Goal: Information Seeking & Learning: Learn about a topic

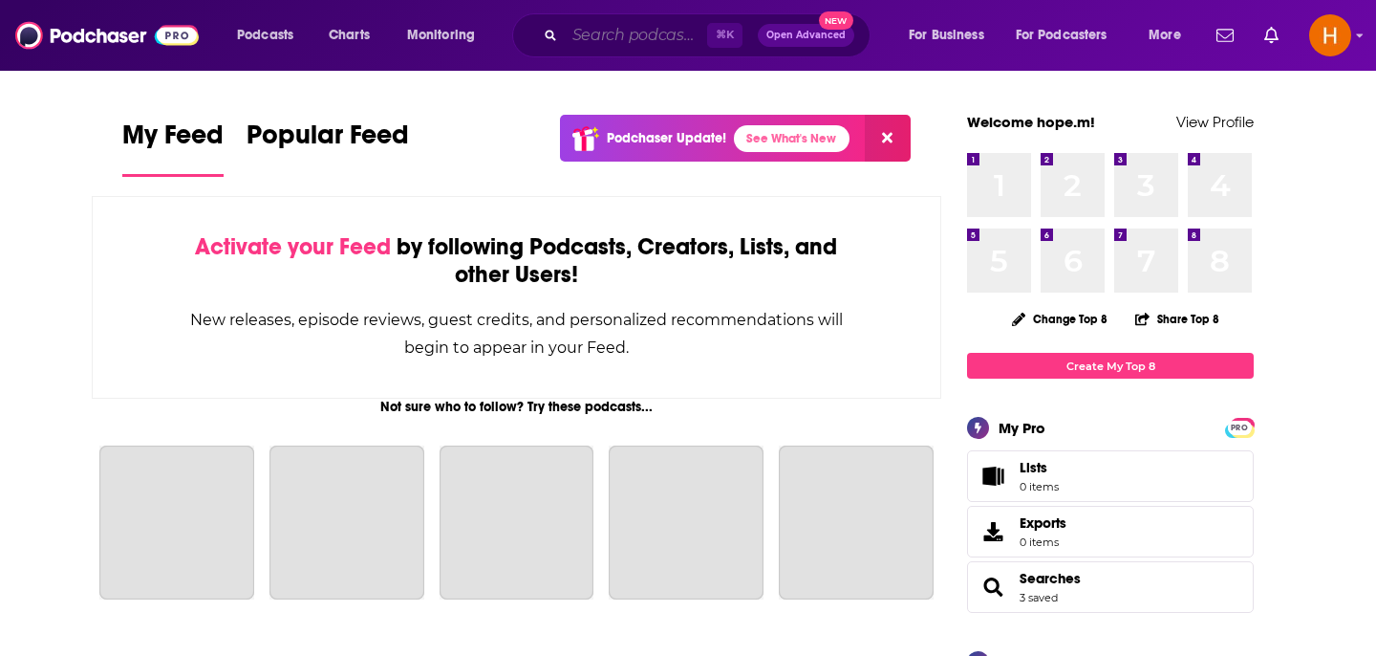
click at [601, 36] on input "Search podcasts, credits, & more..." at bounding box center [636, 35] width 142 height 31
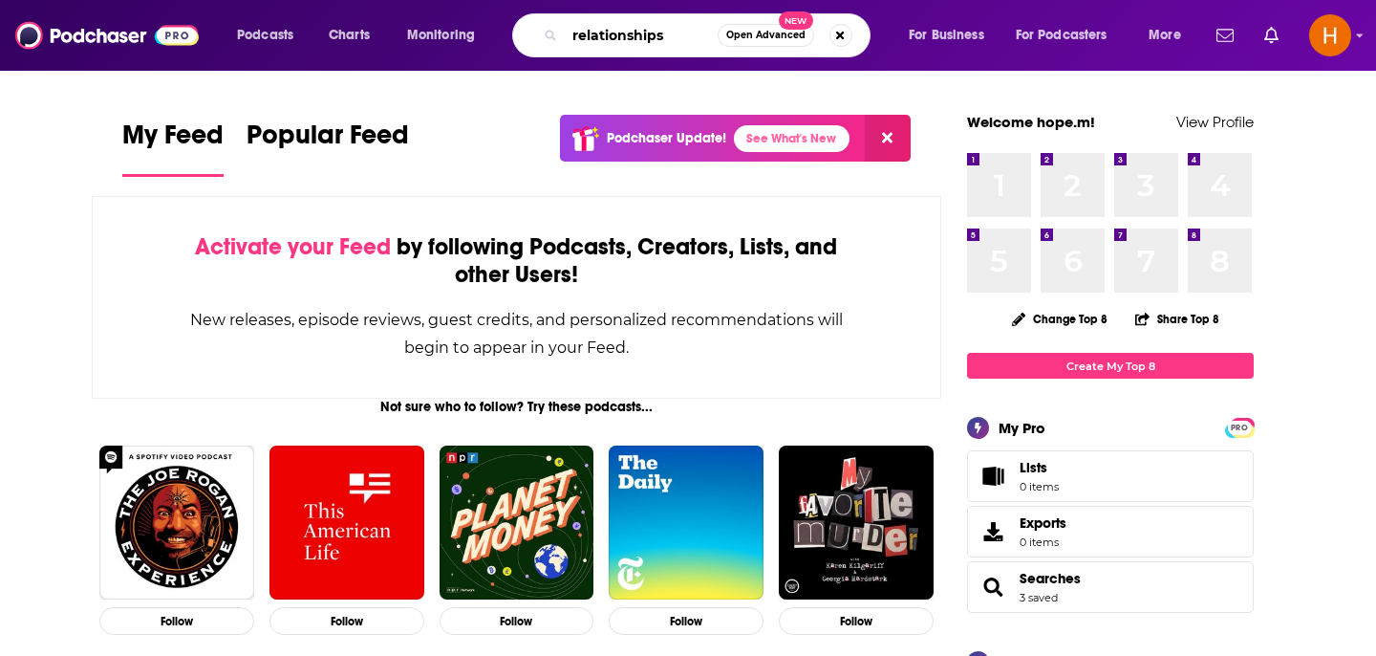
type input "relationships"
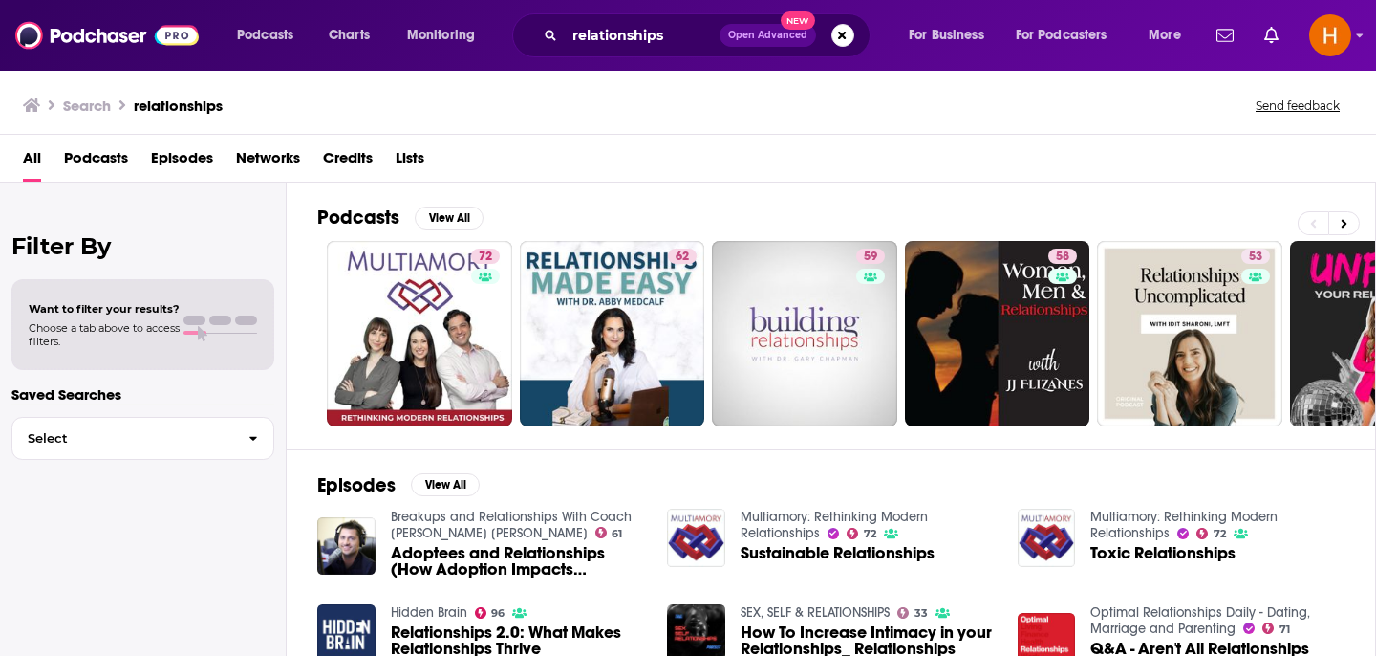
click at [94, 166] on span "Podcasts" at bounding box center [96, 161] width 64 height 39
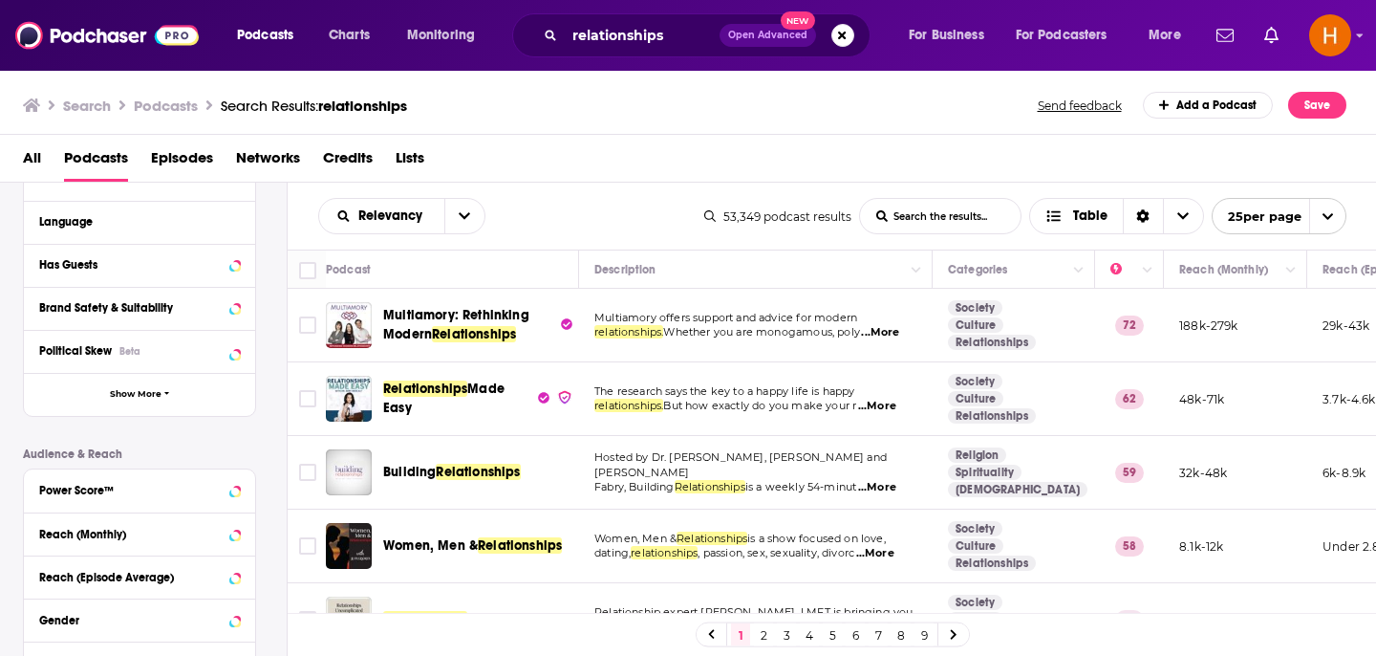
scroll to position [236, 0]
click at [123, 388] on button "Show More" at bounding box center [139, 395] width 231 height 43
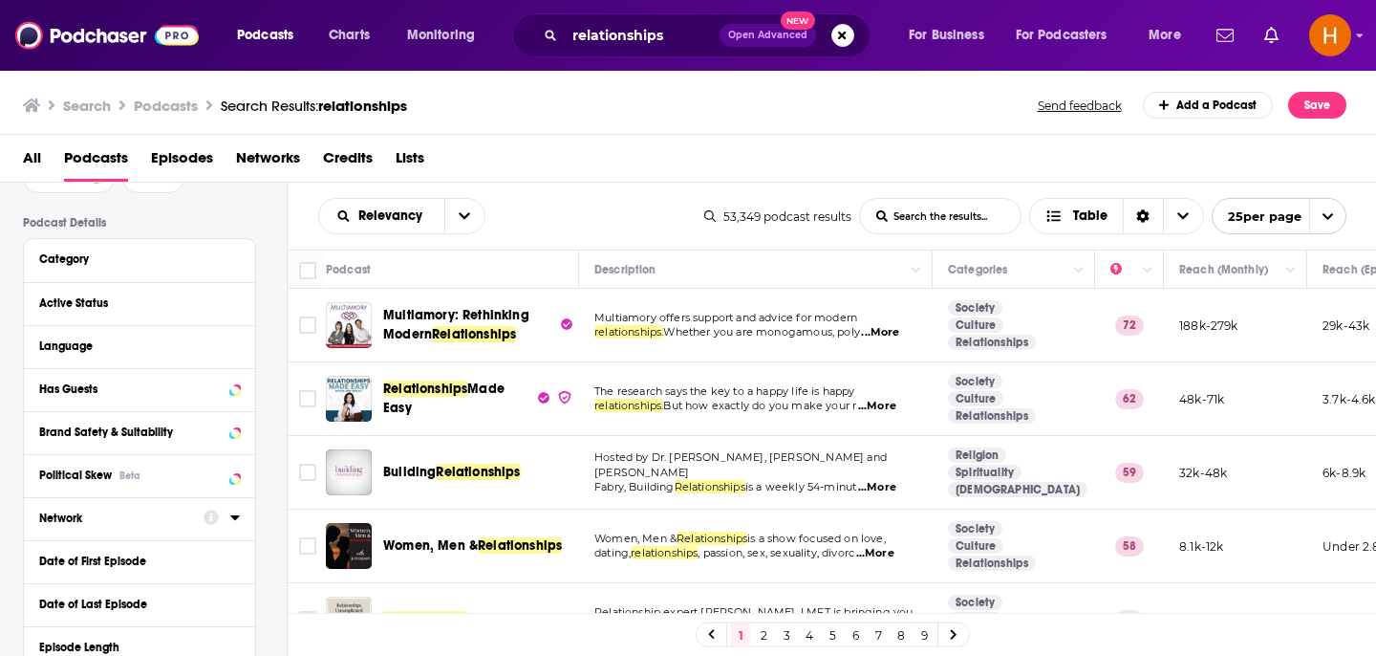
scroll to position [106, 0]
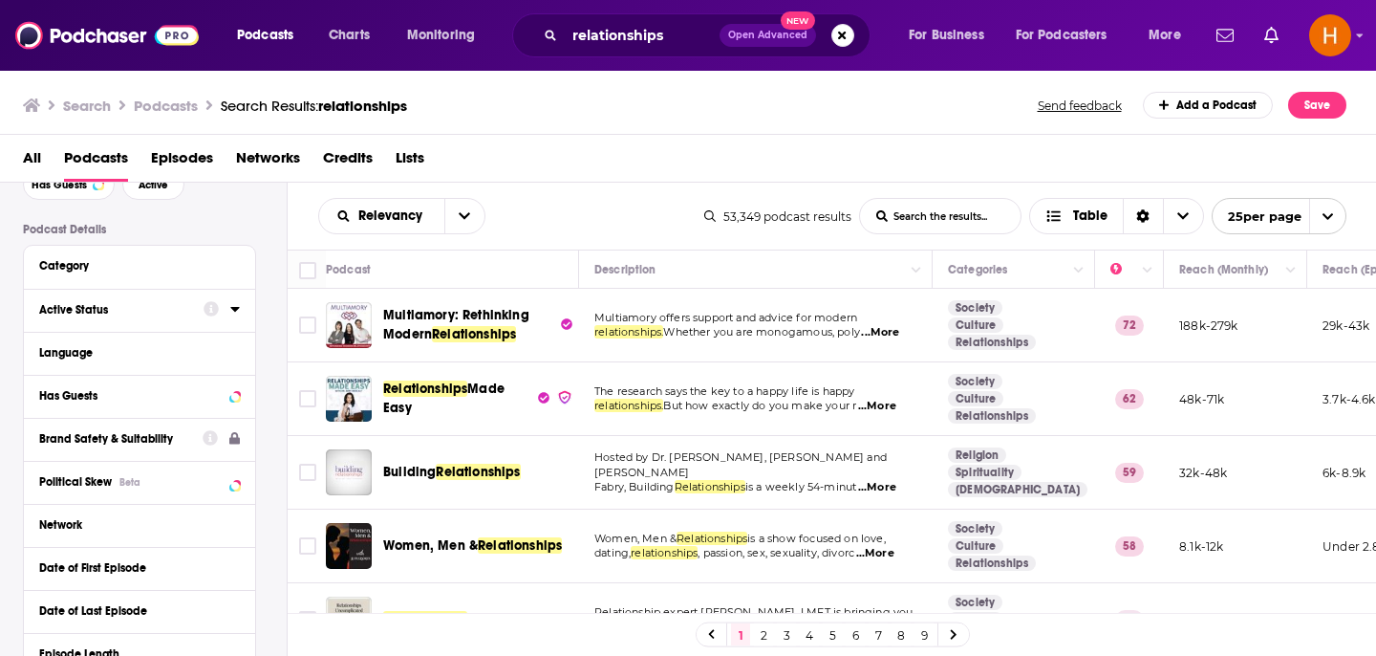
click at [156, 313] on div "Active Status" at bounding box center [115, 309] width 152 height 13
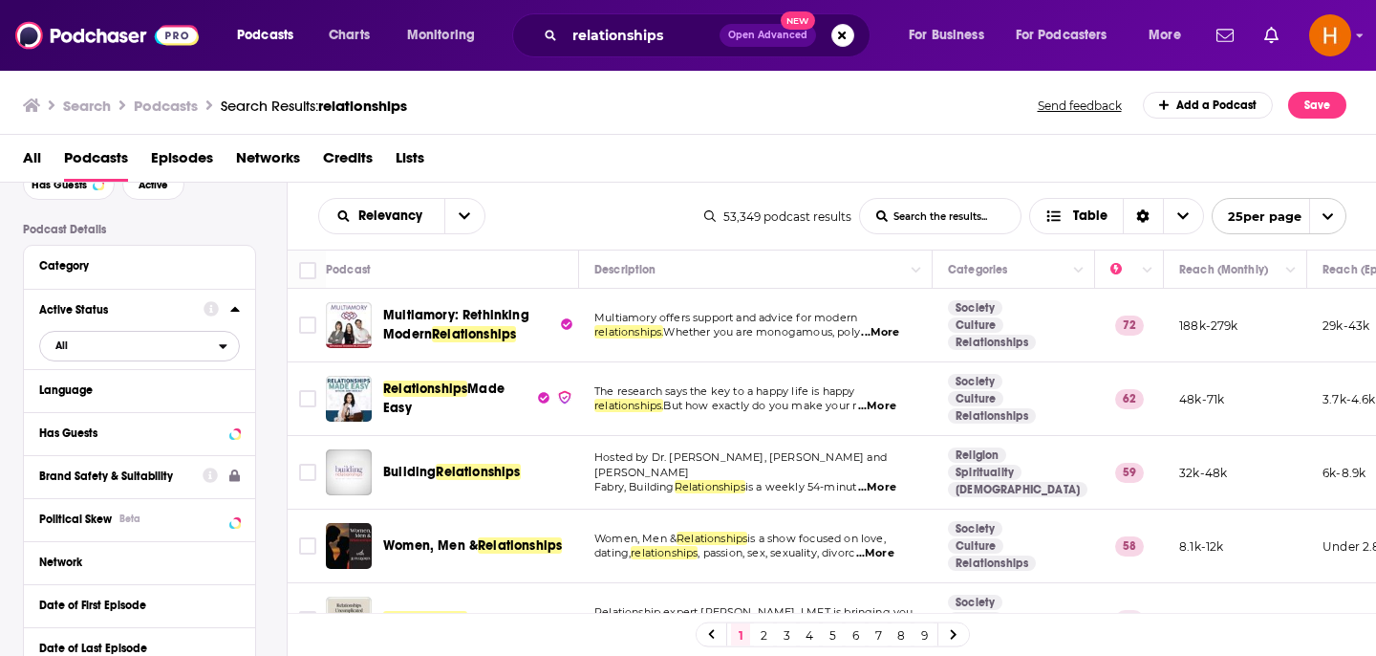
click at [197, 350] on span "All" at bounding box center [129, 345] width 179 height 25
click at [115, 408] on span "Active" at bounding box center [100, 408] width 102 height 11
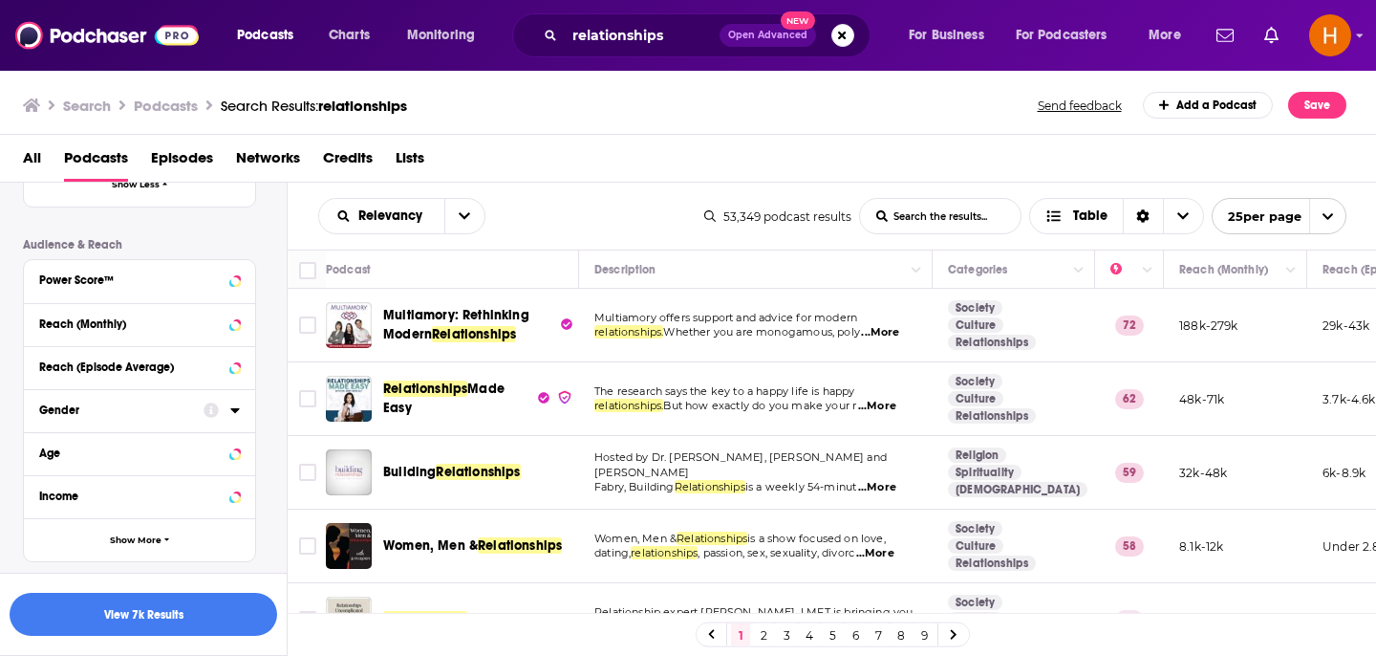
scroll to position [927, 0]
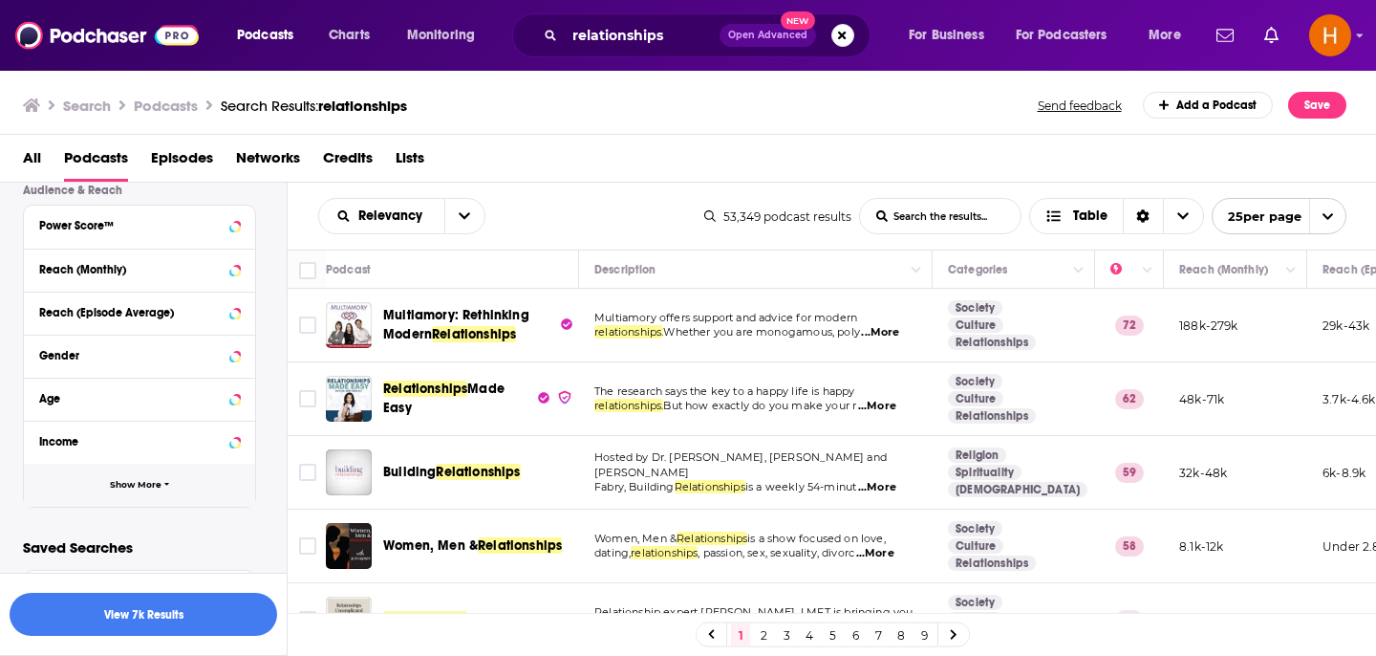
click at [106, 480] on button "Show More" at bounding box center [139, 485] width 231 height 43
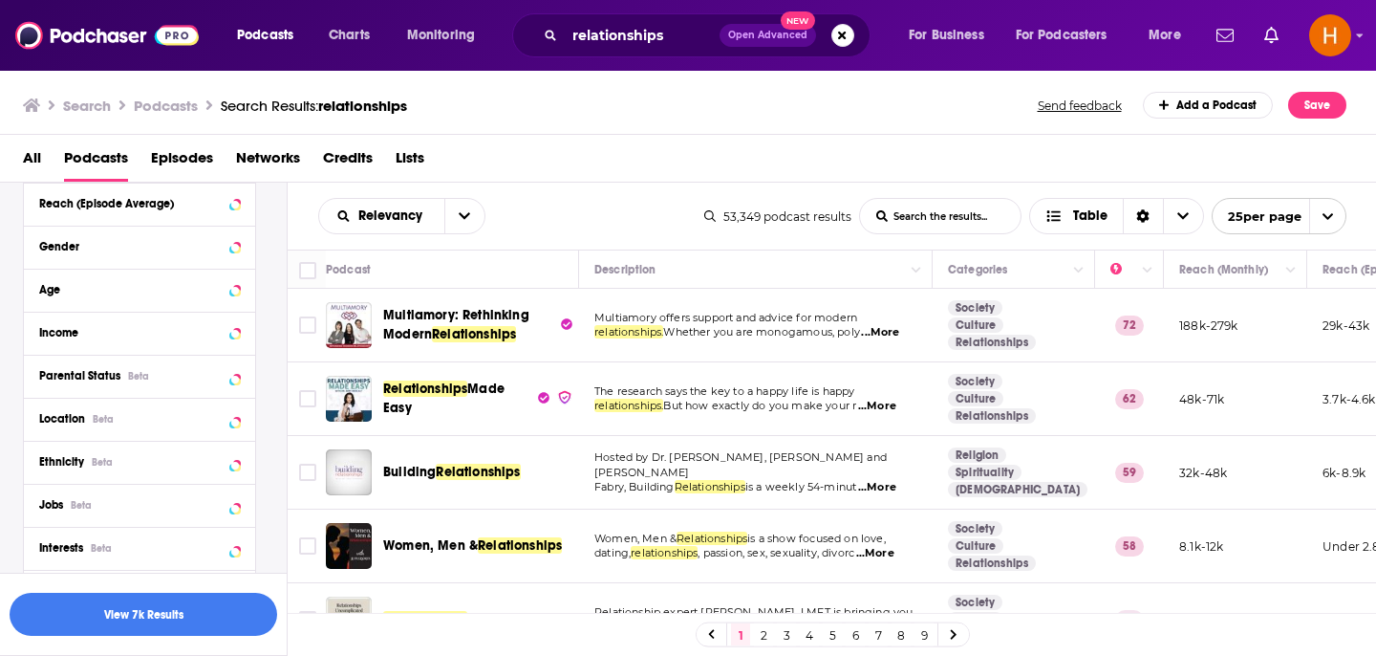
scroll to position [1035, 0]
click at [232, 421] on icon at bounding box center [235, 417] width 10 height 15
click at [143, 464] on input at bounding box center [139, 452] width 201 height 26
type input "aus"
click at [43, 504] on icon at bounding box center [46, 501] width 11 height 9
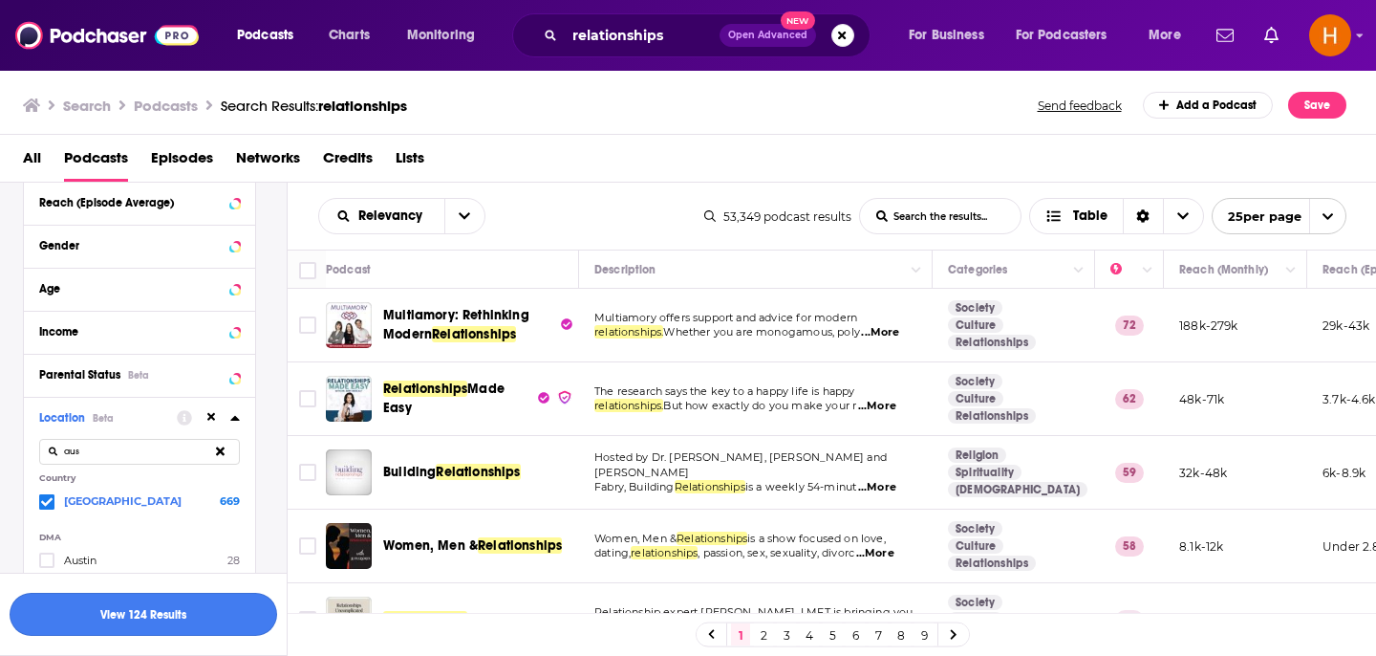
click at [173, 623] on button "View 124 Results" at bounding box center [144, 614] width 268 height 43
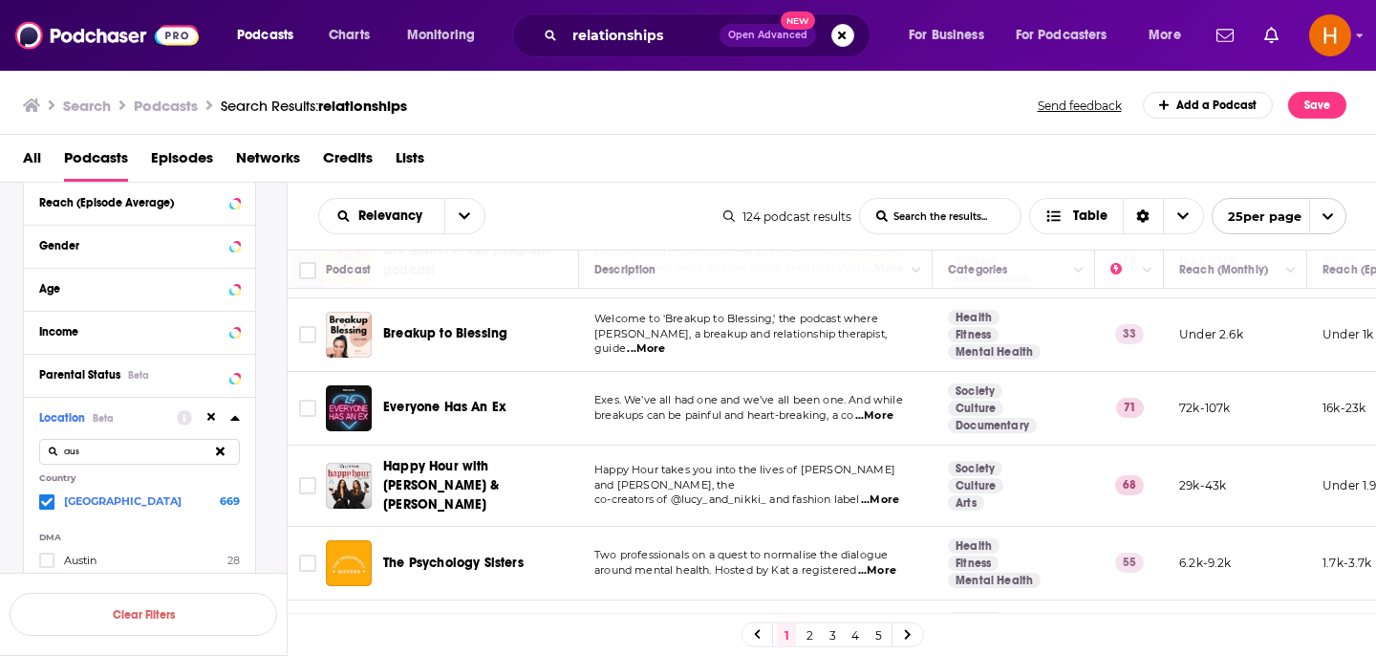
scroll to position [838, 0]
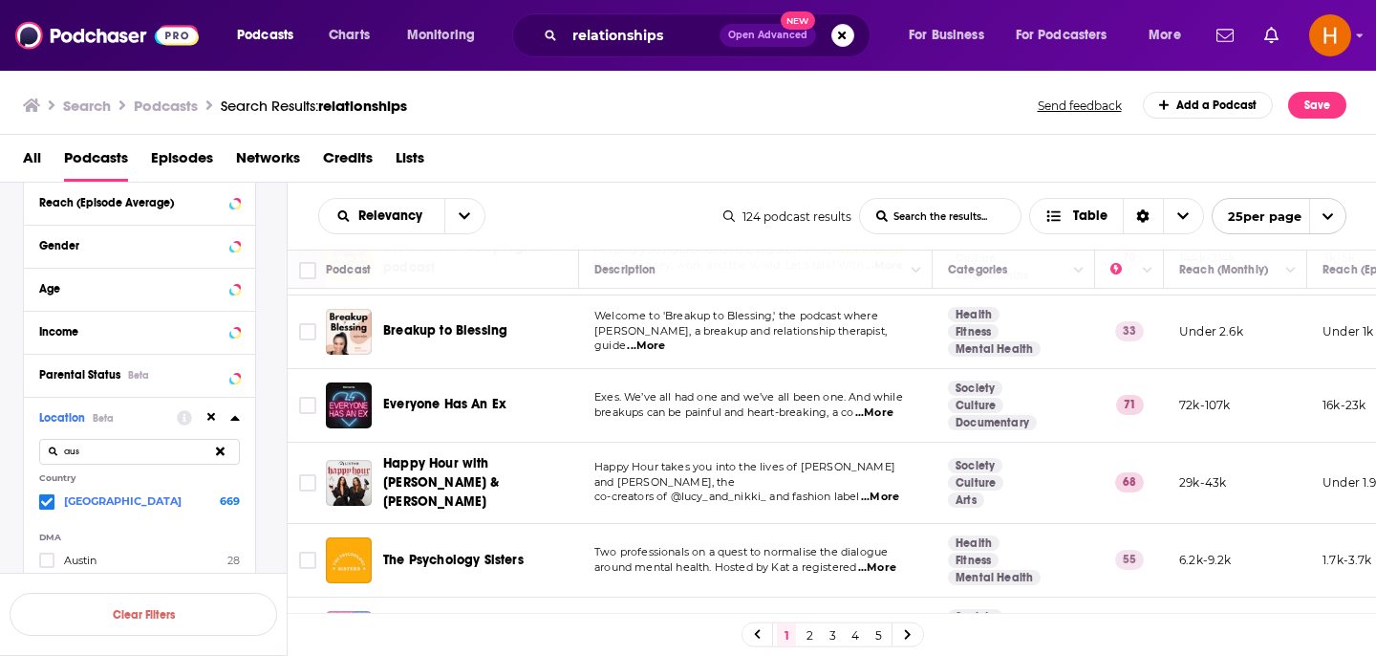
click at [893, 412] on span "...More" at bounding box center [874, 412] width 38 height 15
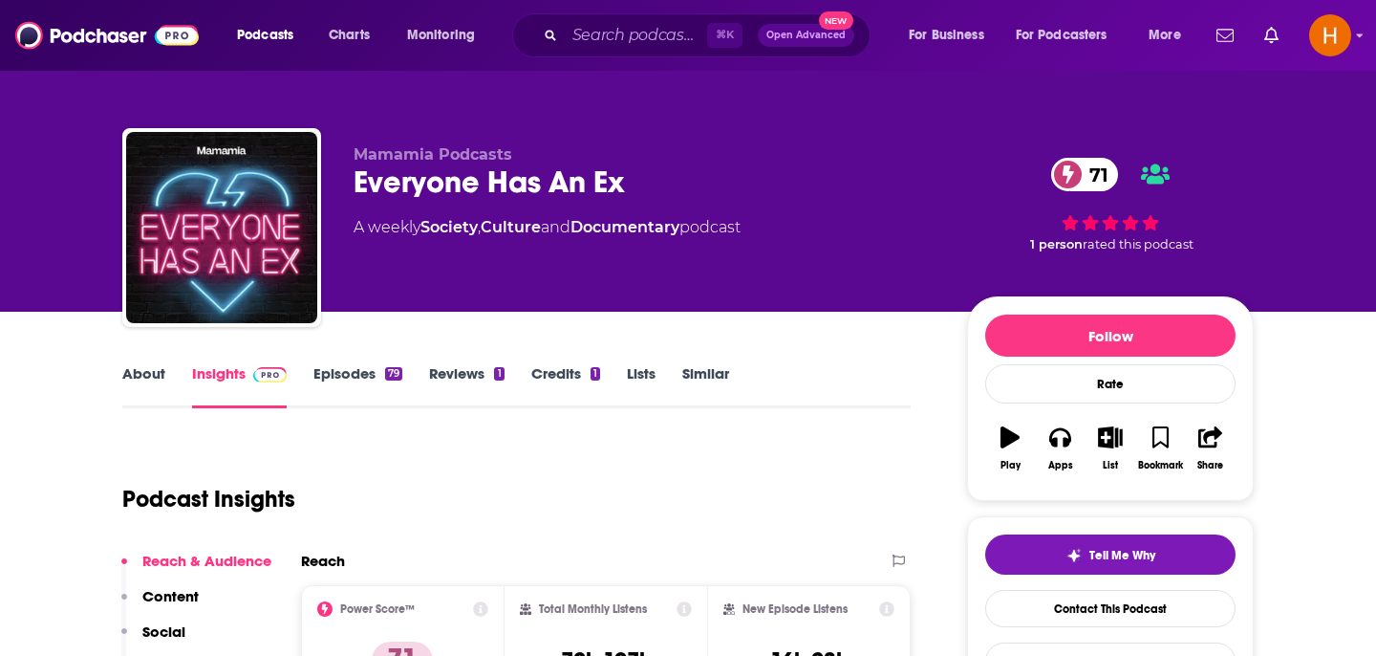
click at [366, 382] on link "Episodes 79" at bounding box center [357, 386] width 89 height 44
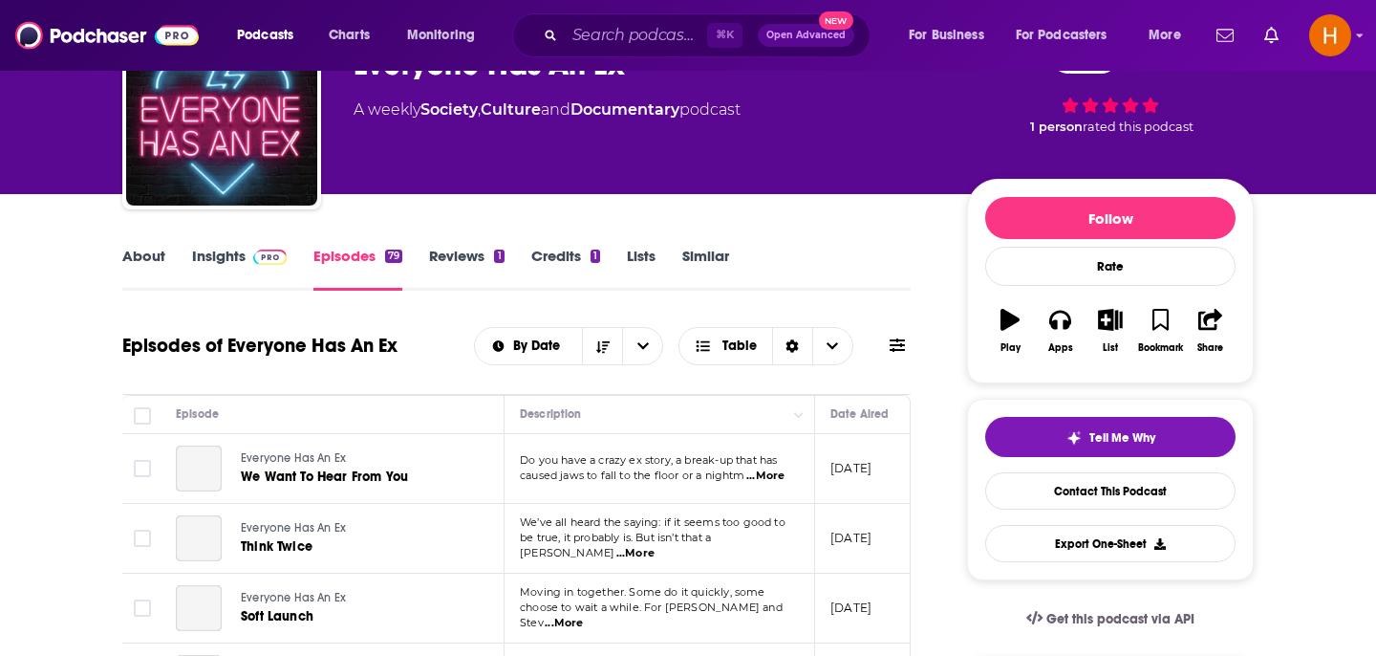
scroll to position [257, 0]
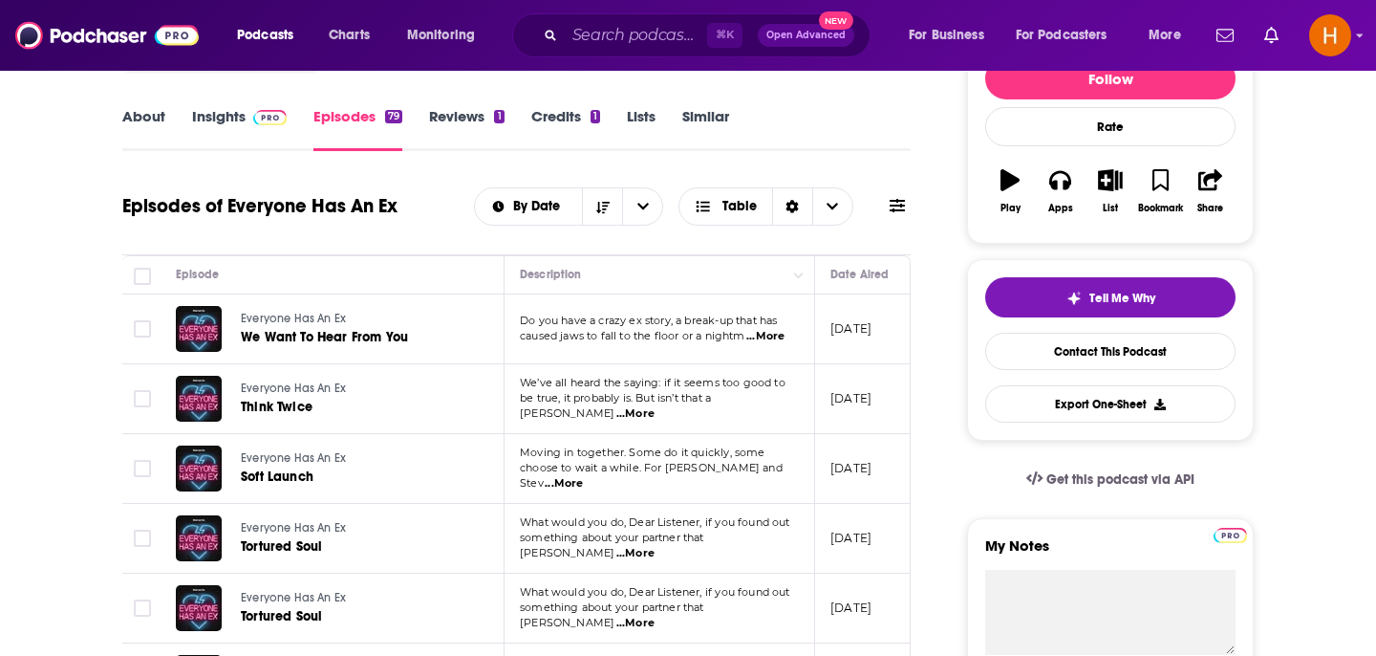
click at [583, 476] on span "...More" at bounding box center [564, 483] width 38 height 15
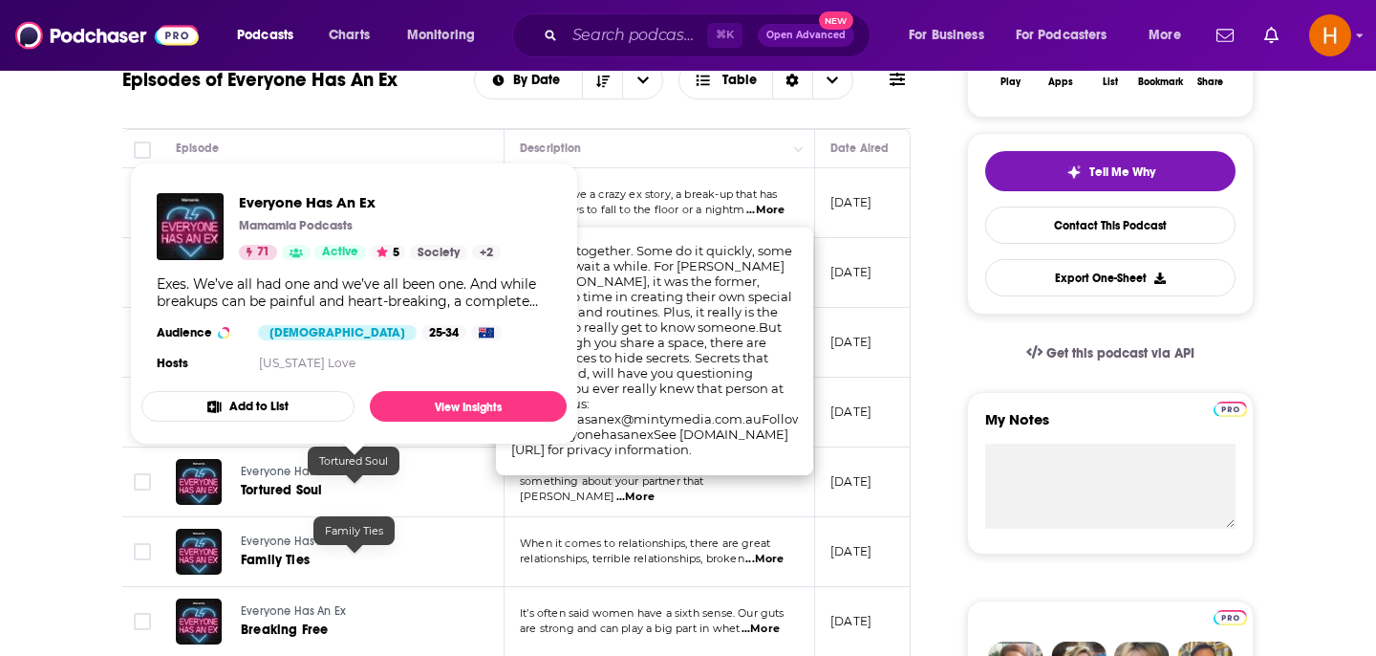
scroll to position [382, 0]
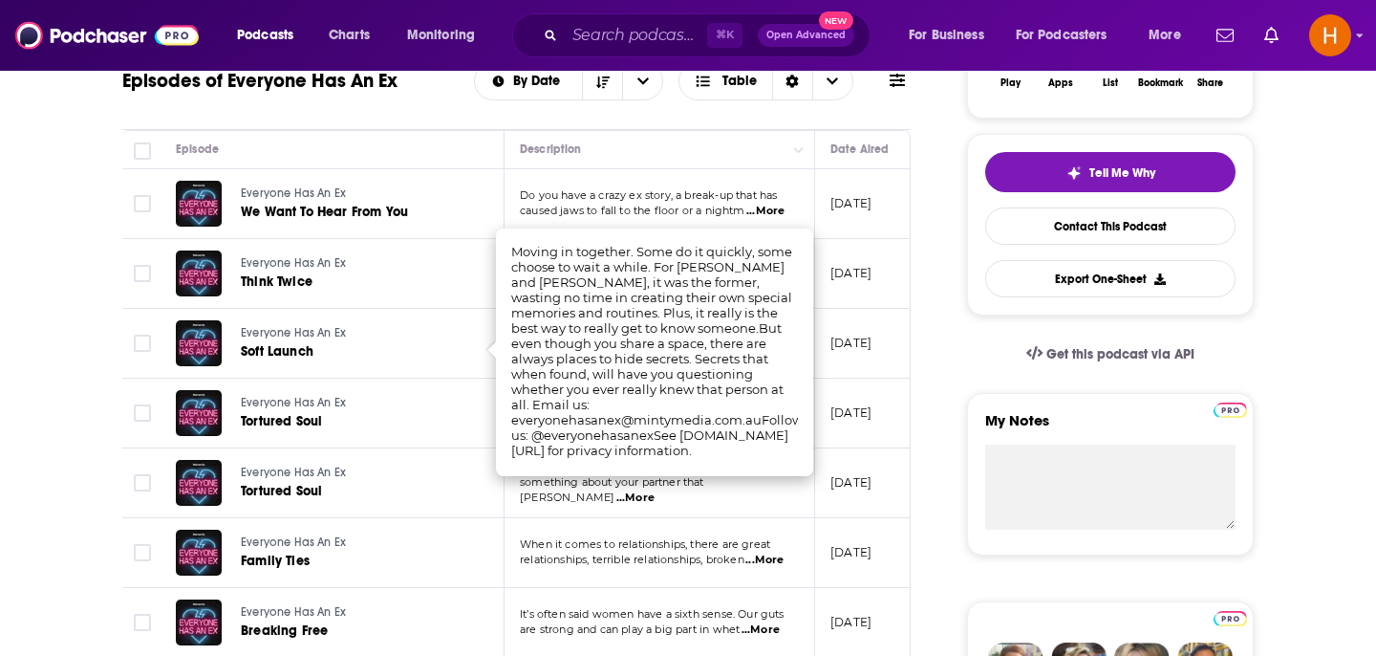
click at [768, 560] on span "...More" at bounding box center [764, 559] width 38 height 15
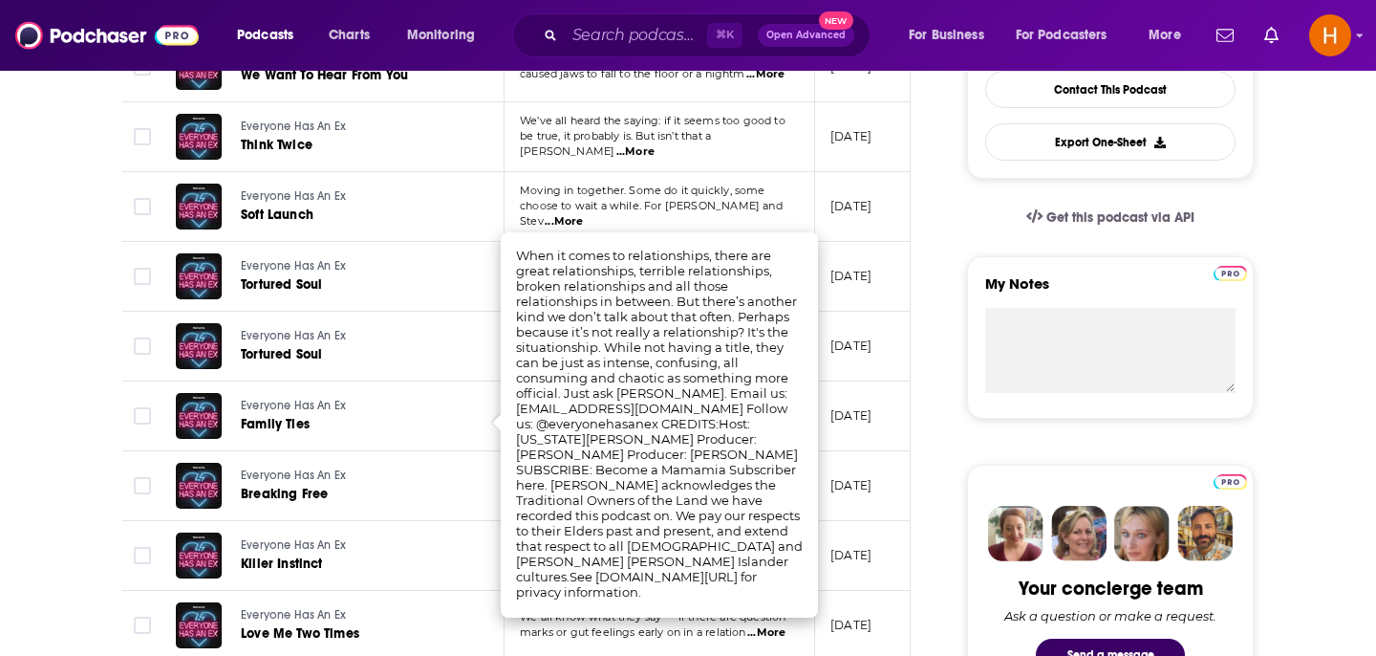
scroll to position [536, 0]
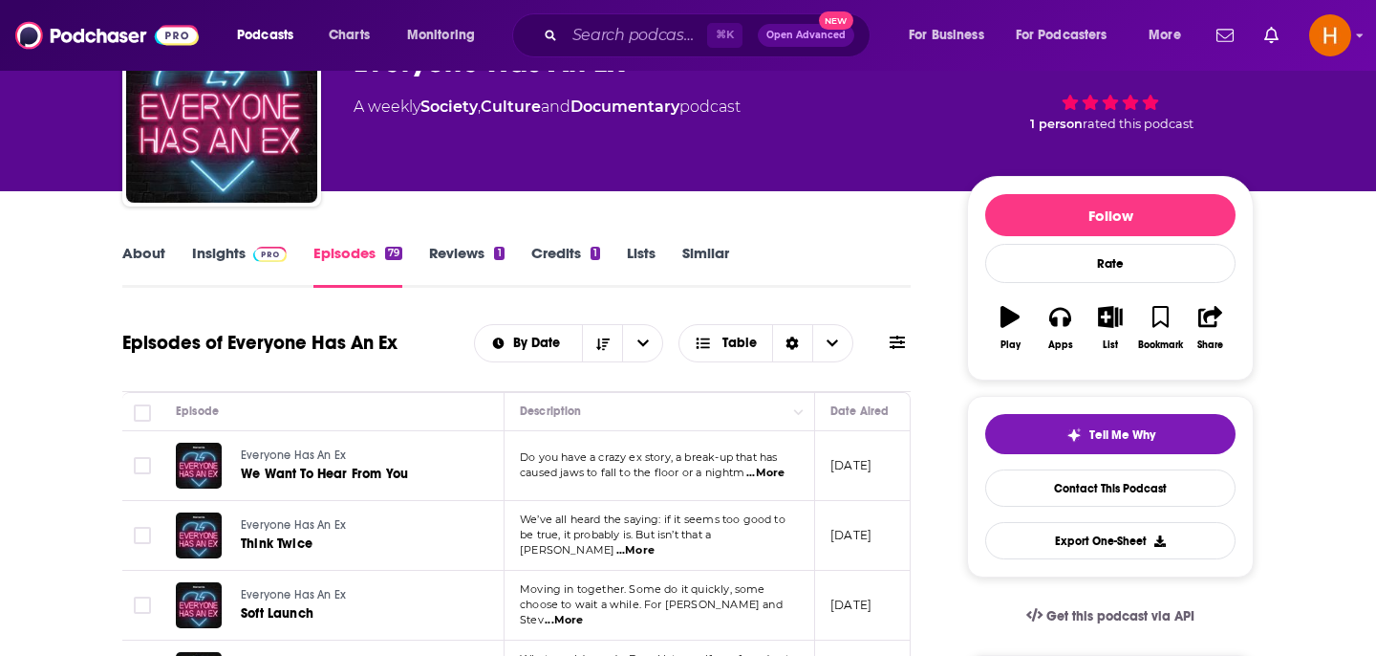
scroll to position [83, 0]
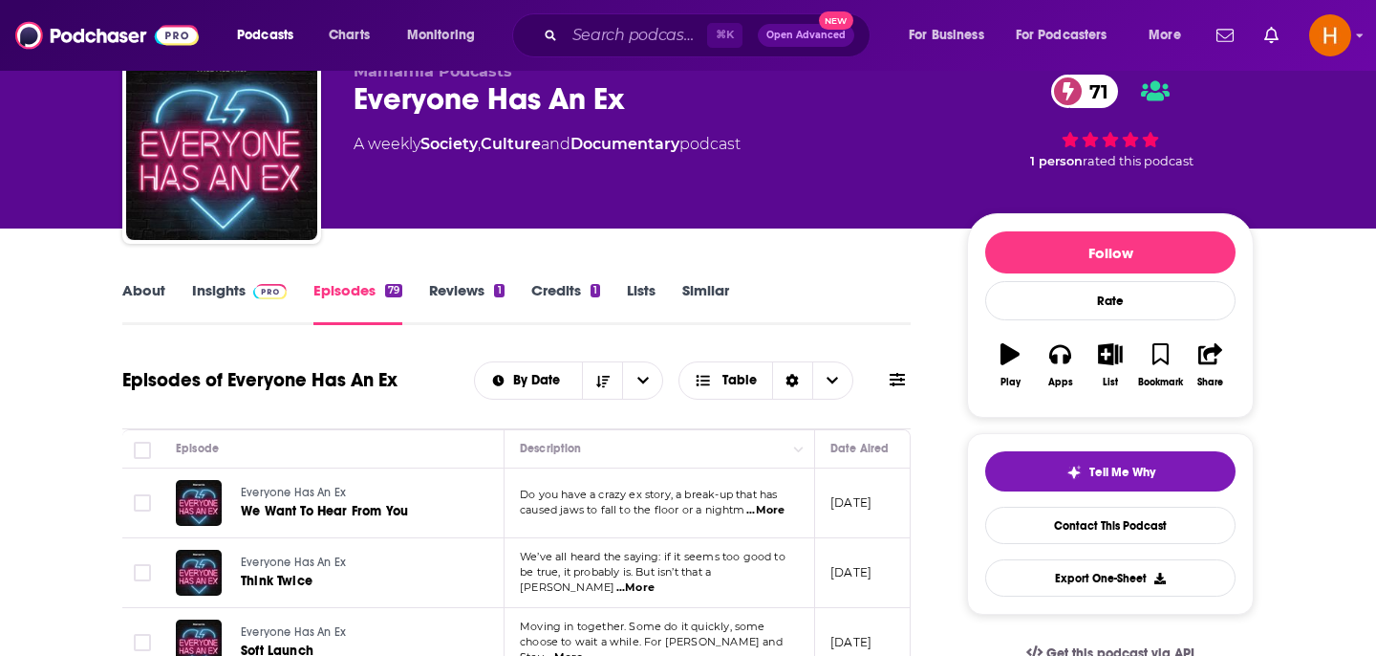
click at [162, 296] on link "About" at bounding box center [143, 303] width 43 height 44
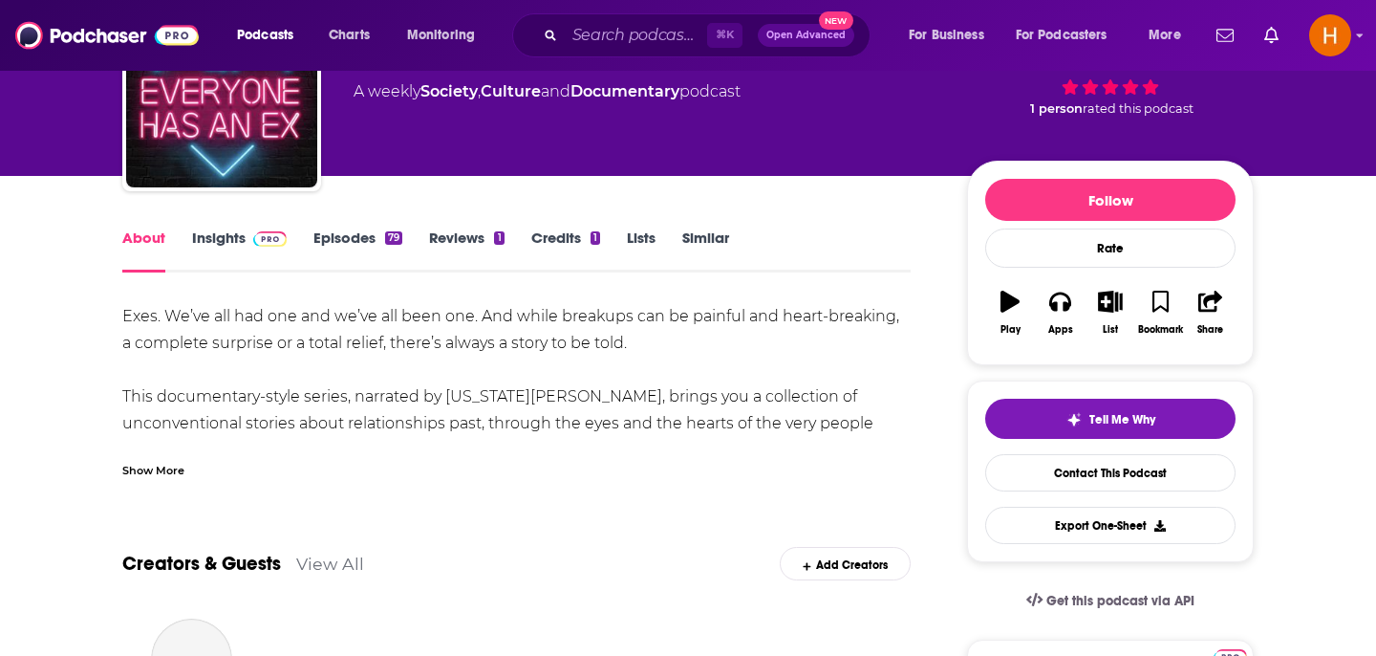
scroll to position [143, 0]
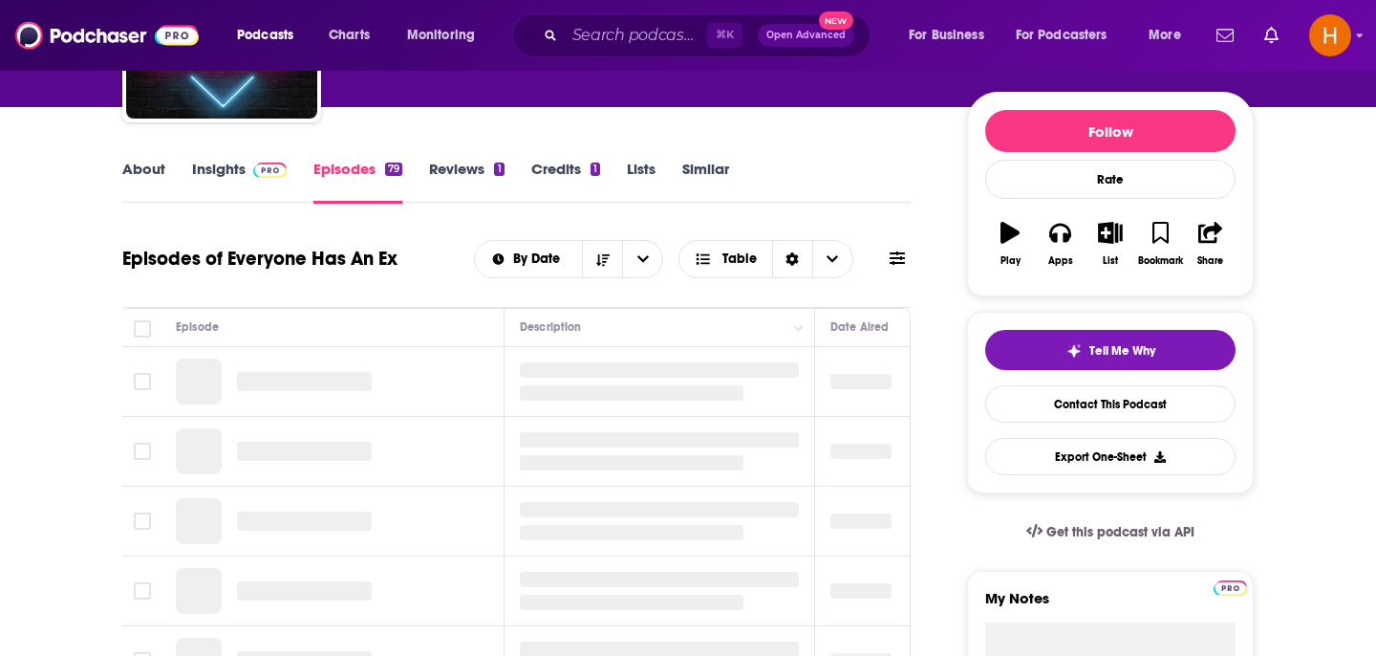
scroll to position [300, 0]
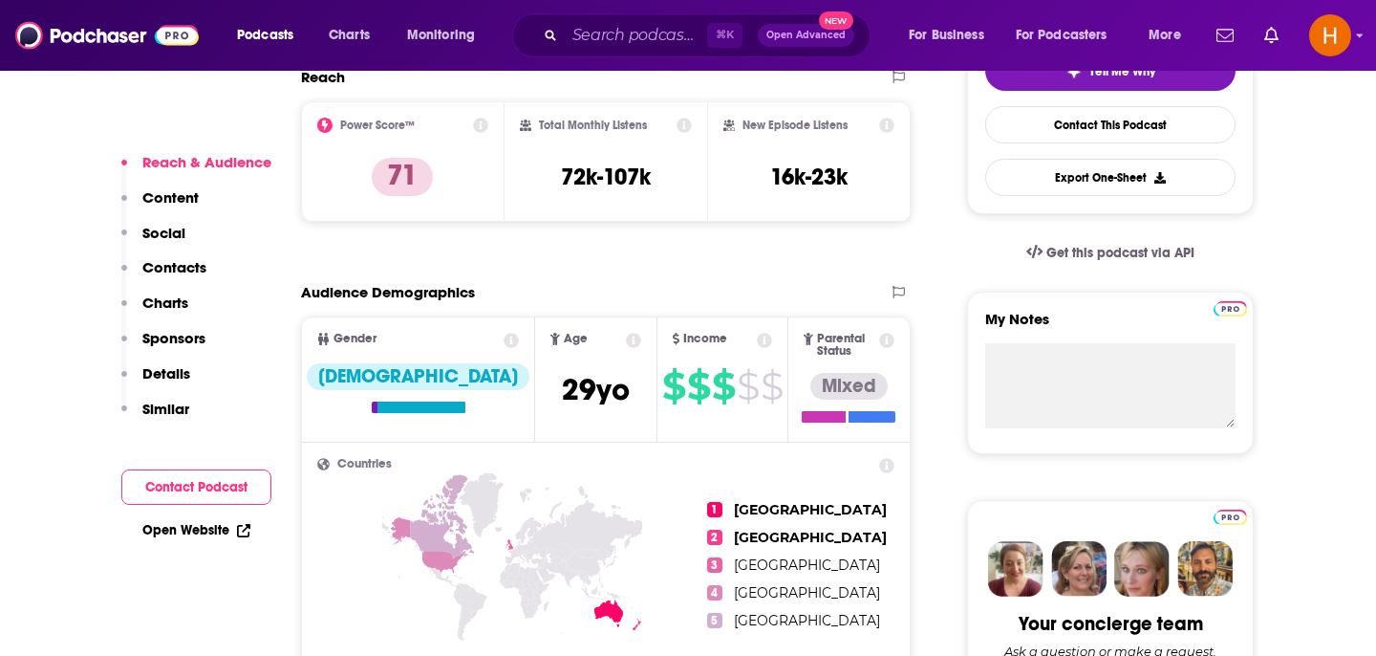
scroll to position [490, 0]
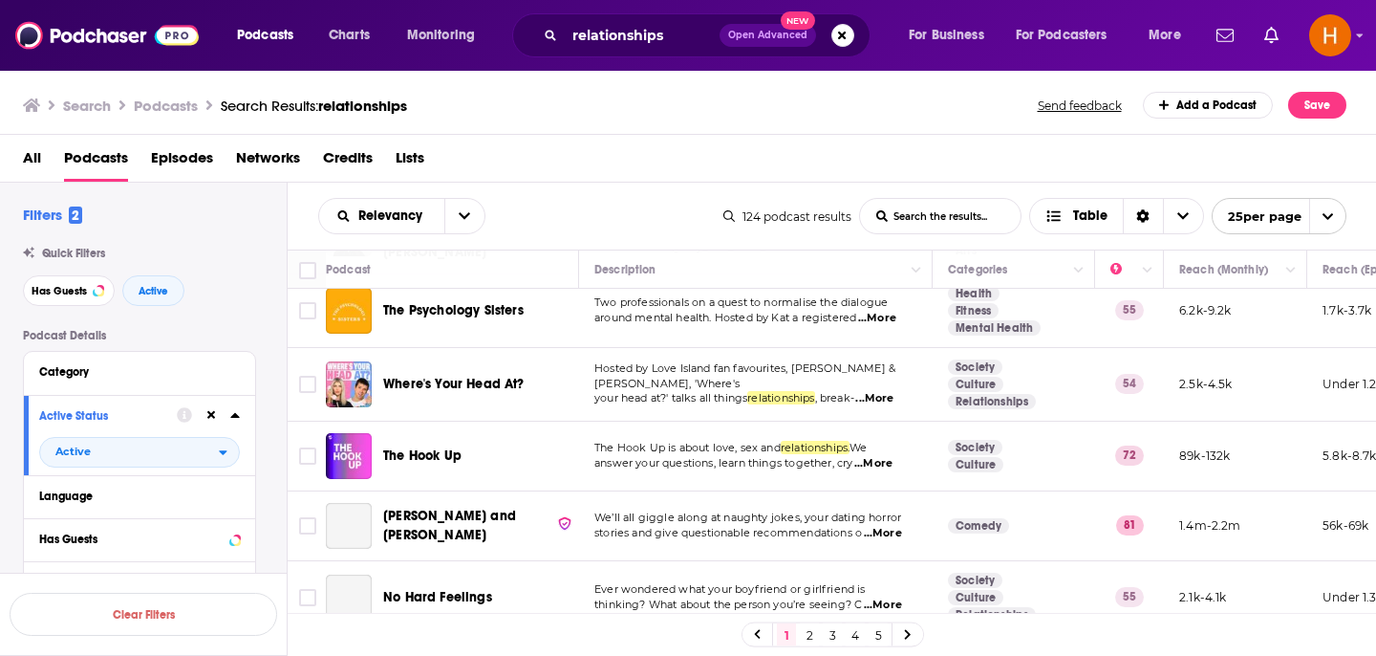
scroll to position [1090, 0]
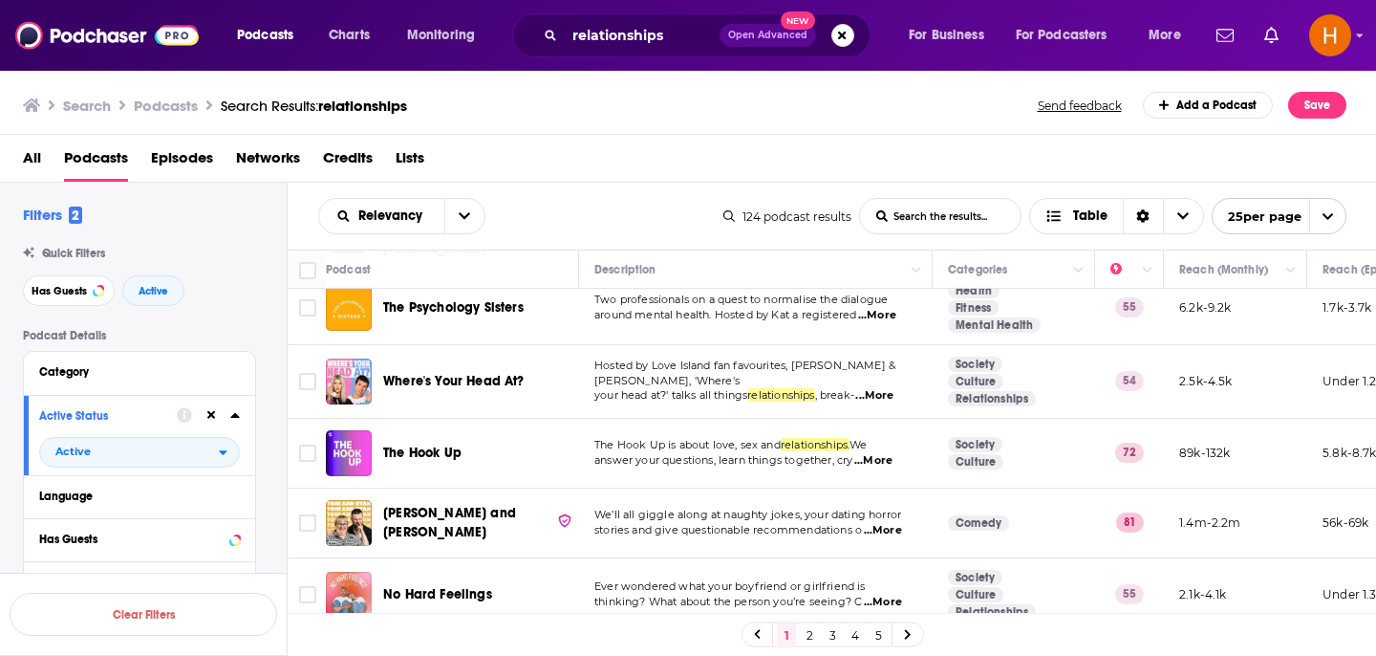
click at [890, 388] on span "...More" at bounding box center [874, 395] width 38 height 15
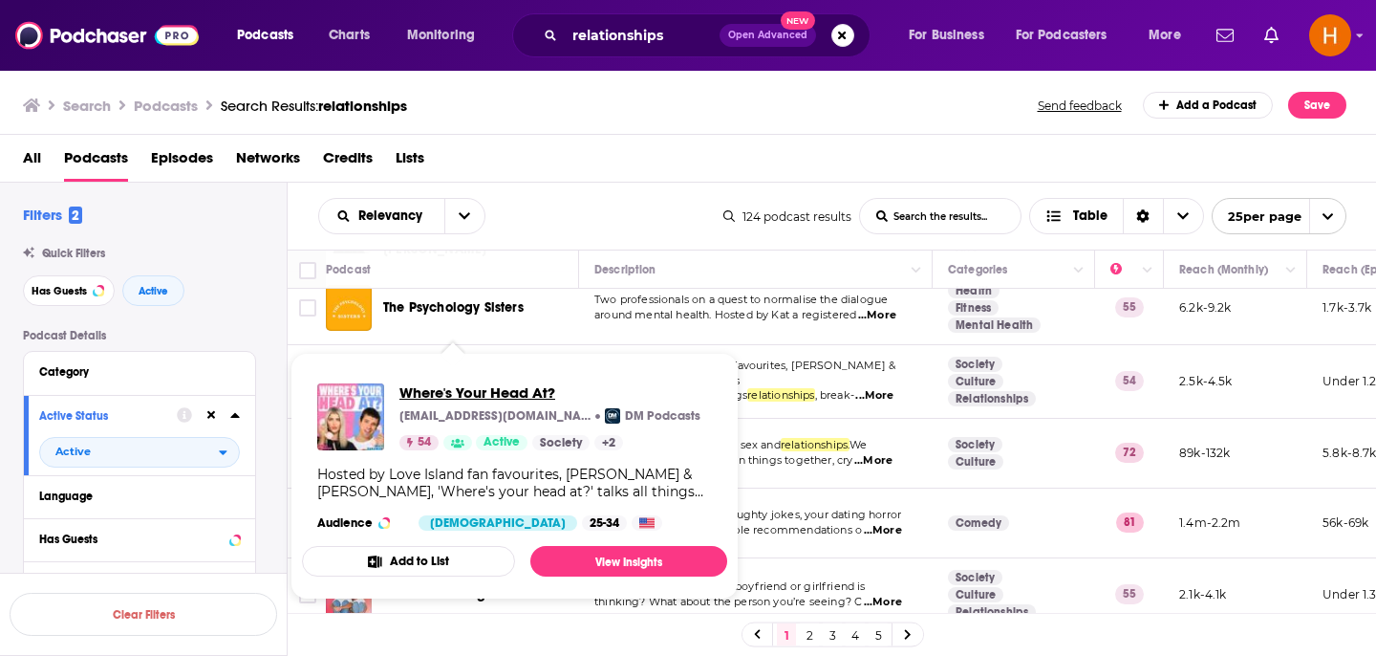
click at [463, 397] on span "Where's Your Head At?" at bounding box center [549, 392] width 301 height 18
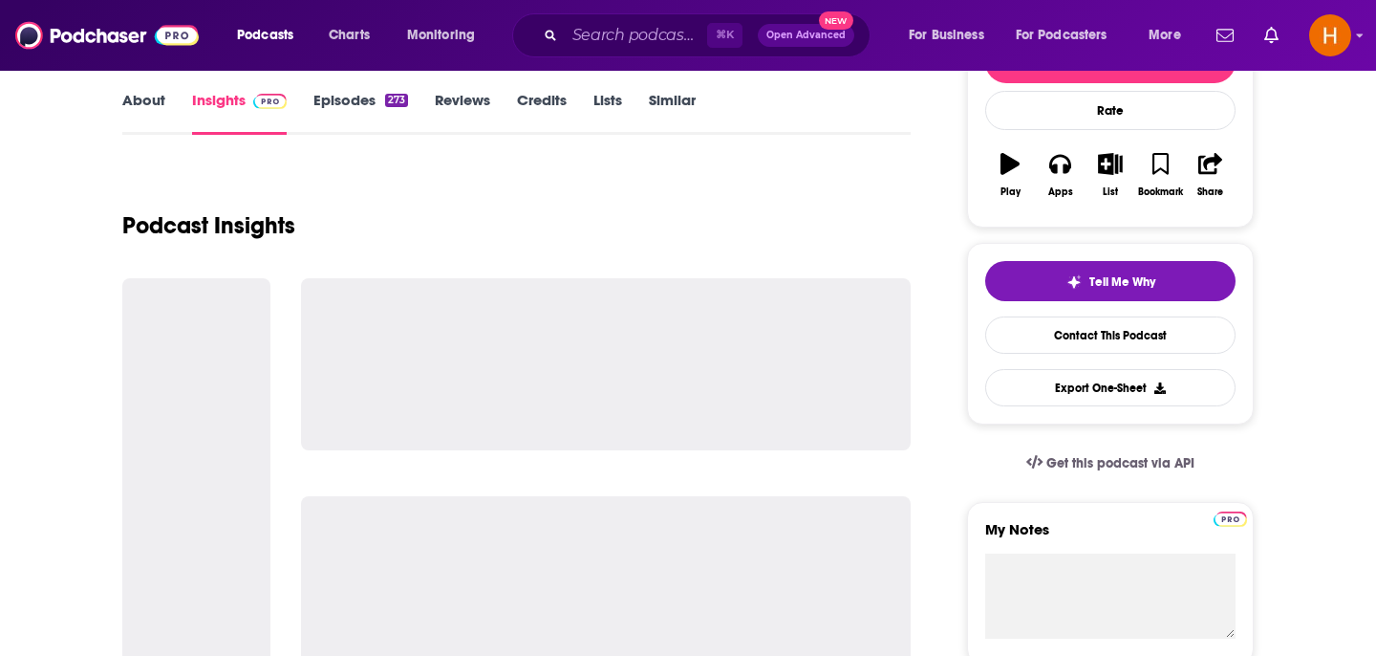
scroll to position [275, 0]
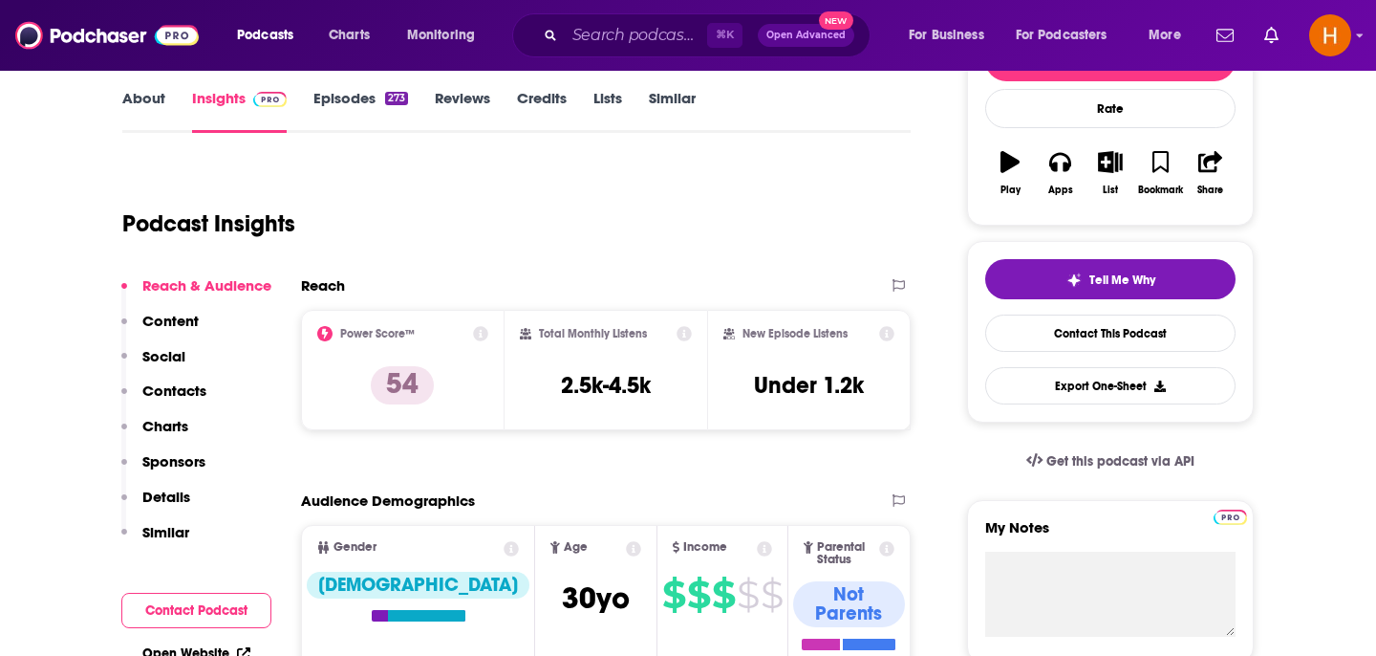
click at [138, 119] on link "About" at bounding box center [143, 111] width 43 height 44
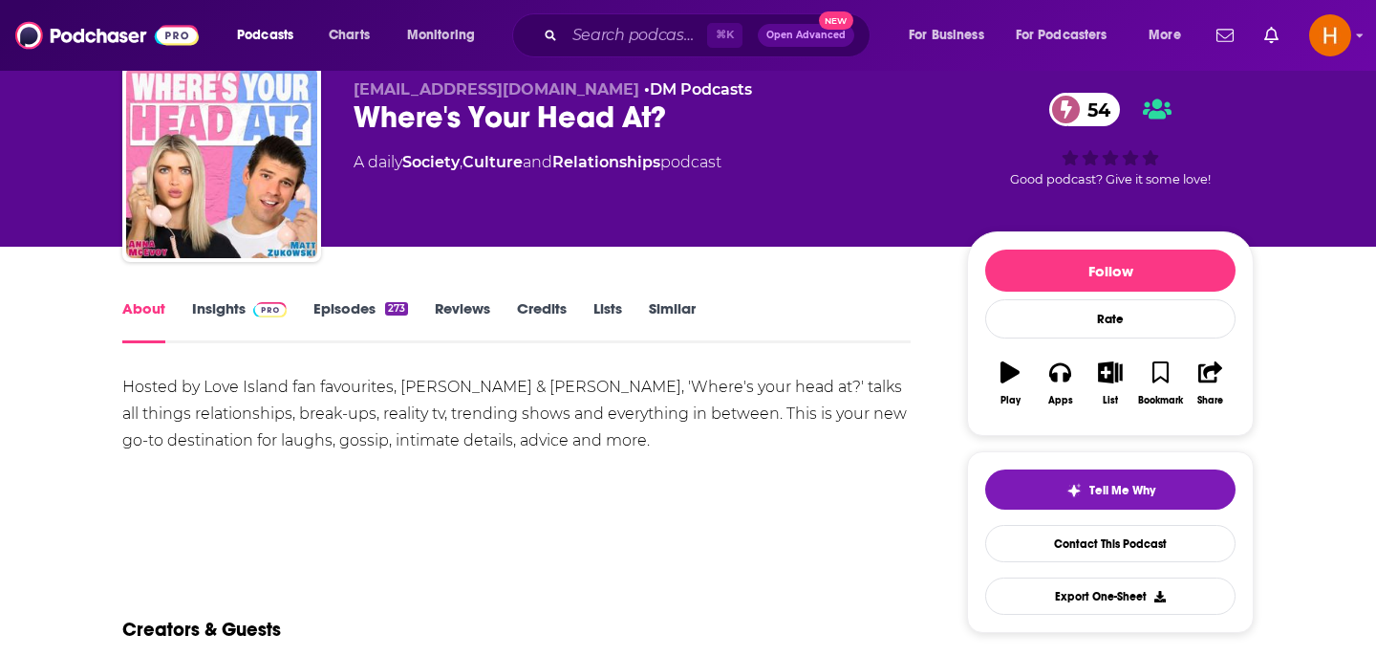
scroll to position [78, 0]
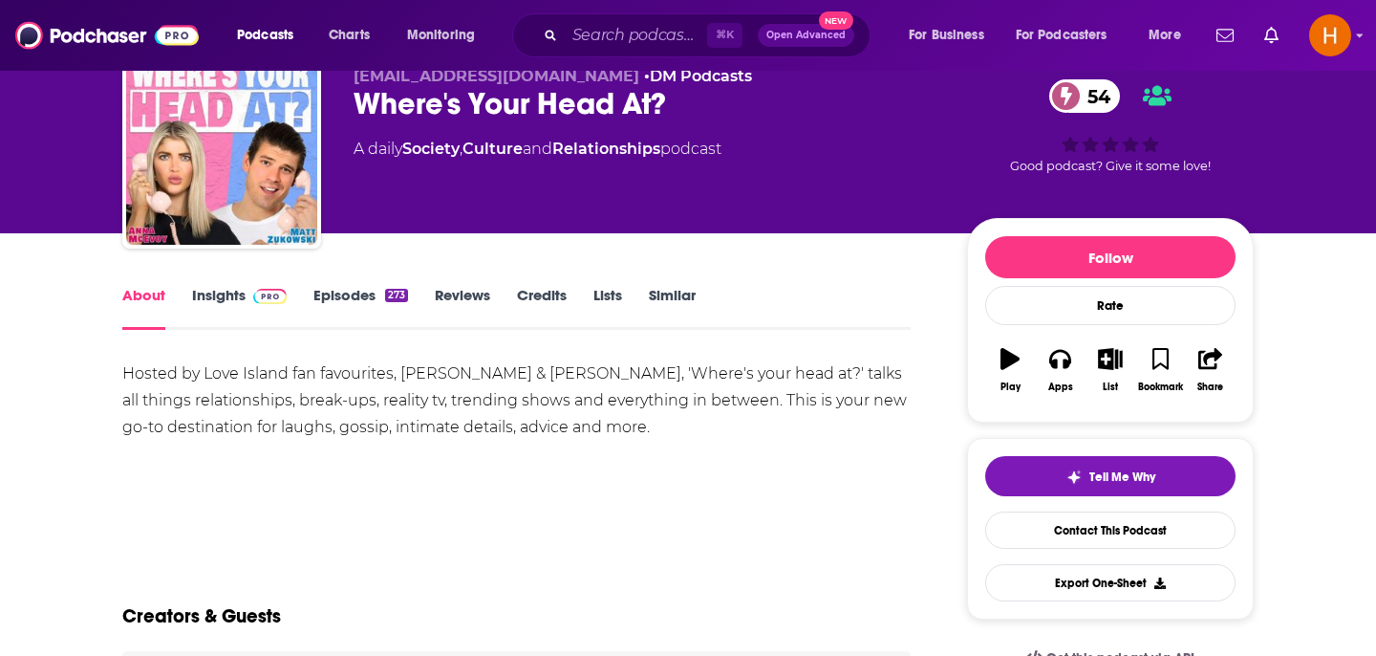
click at [338, 305] on link "Episodes 273" at bounding box center [360, 308] width 95 height 44
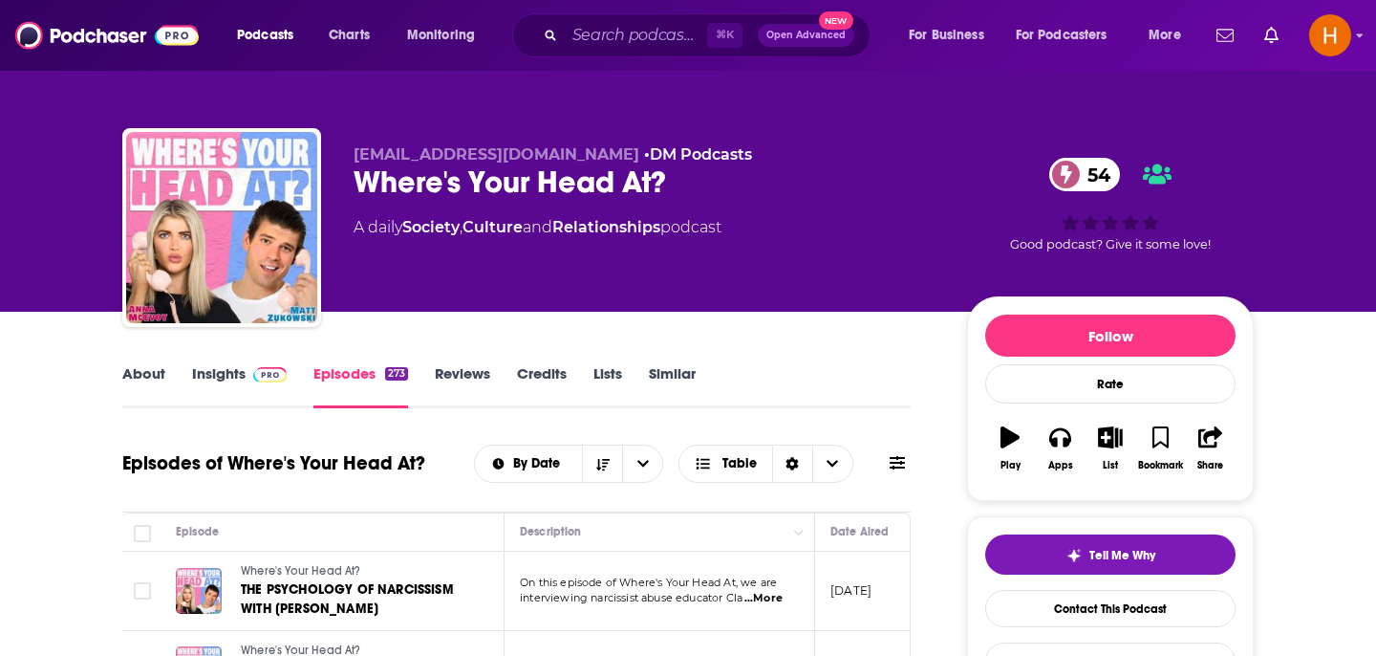
click at [146, 385] on link "About" at bounding box center [143, 386] width 43 height 44
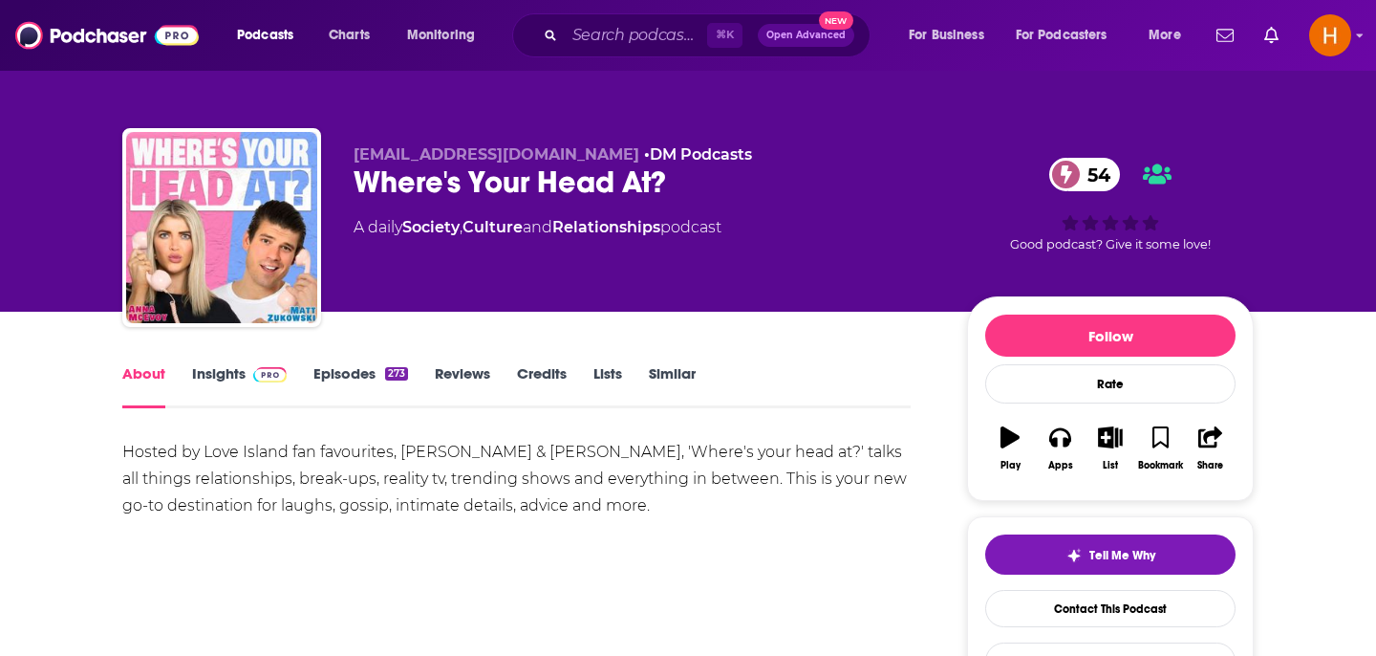
click at [660, 374] on link "Similar" at bounding box center [672, 386] width 47 height 44
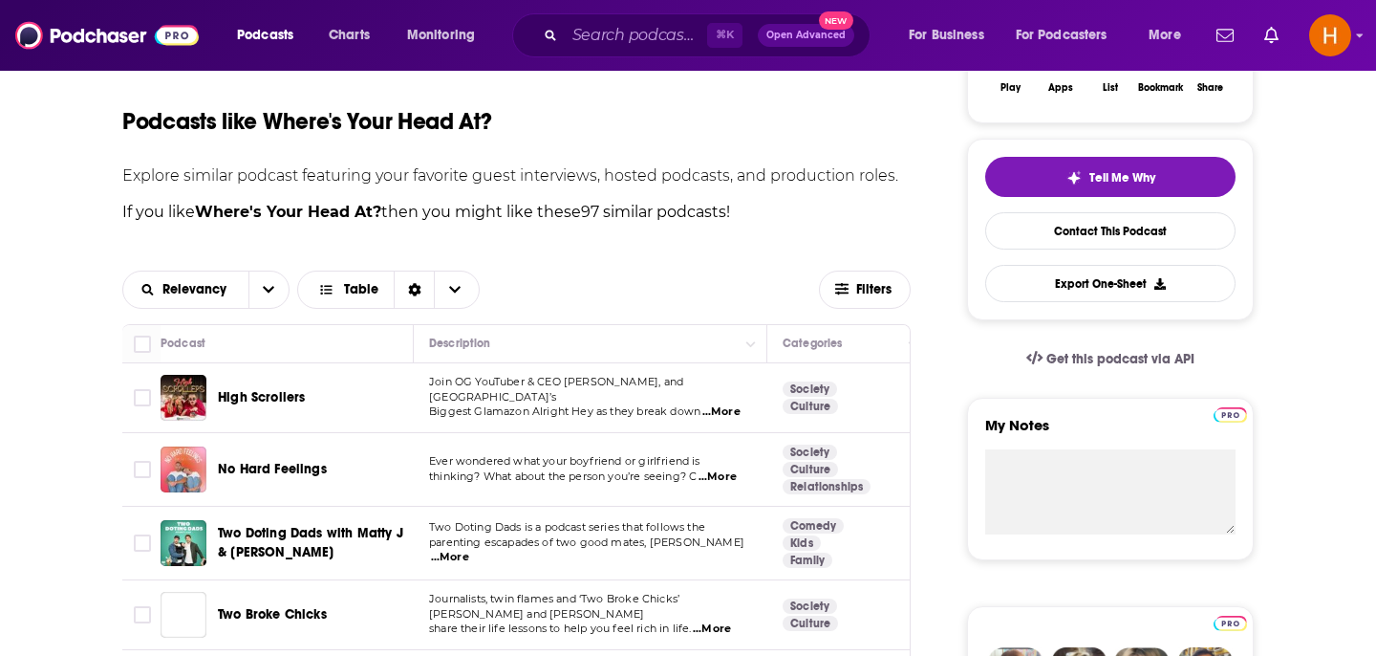
scroll to position [381, 0]
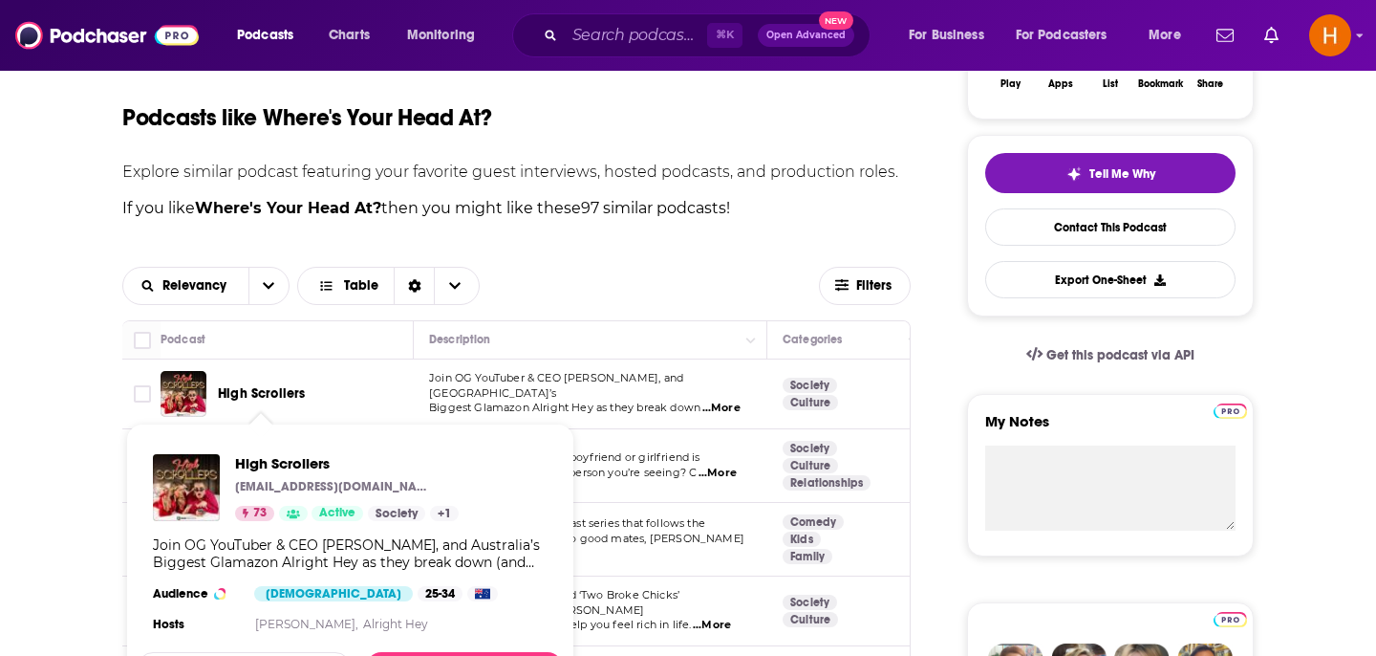
click at [297, 397] on span "High Scrollers" at bounding box center [261, 393] width 87 height 16
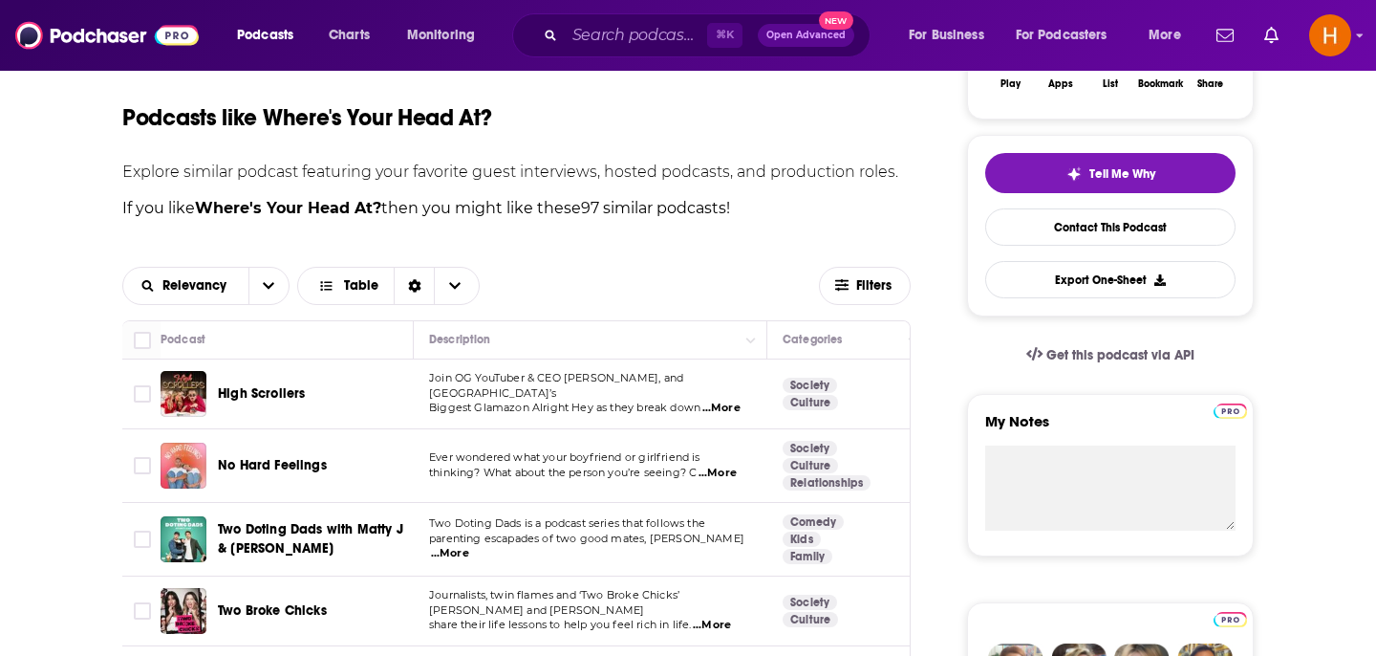
click at [729, 474] on span "...More" at bounding box center [718, 472] width 38 height 15
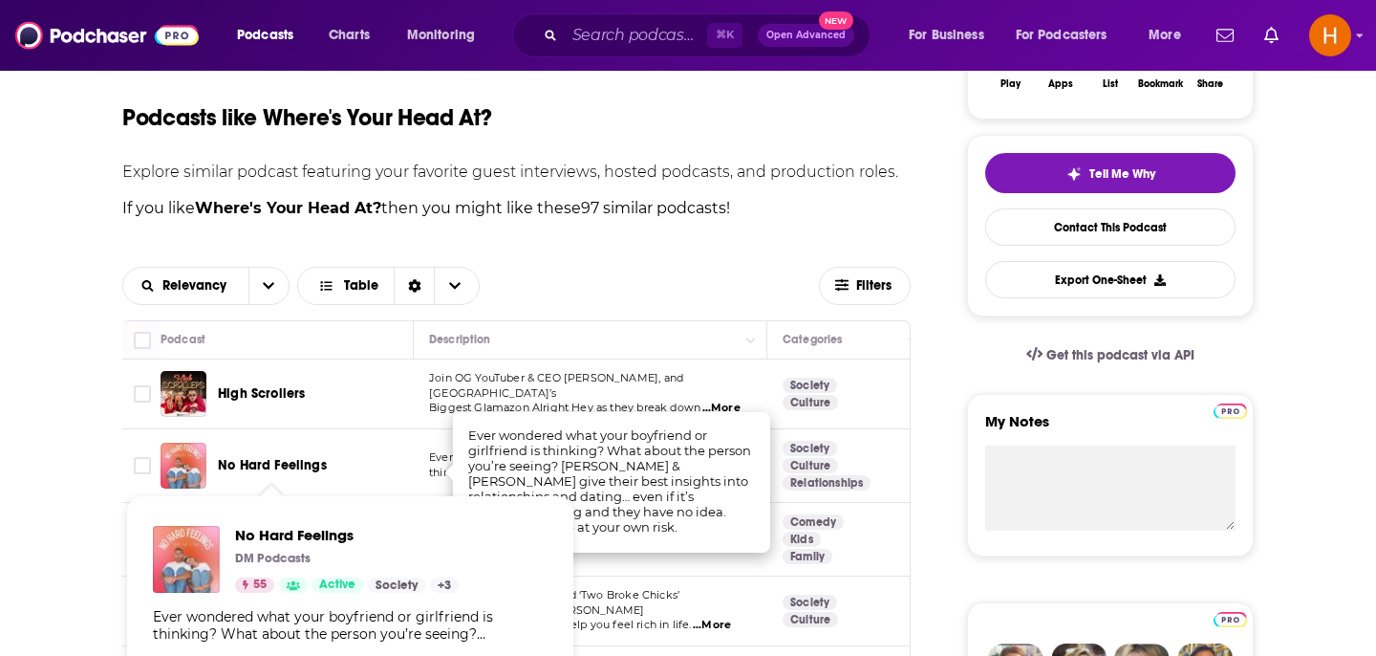
click at [292, 468] on span "No Hard Feelings" at bounding box center [272, 465] width 109 height 16
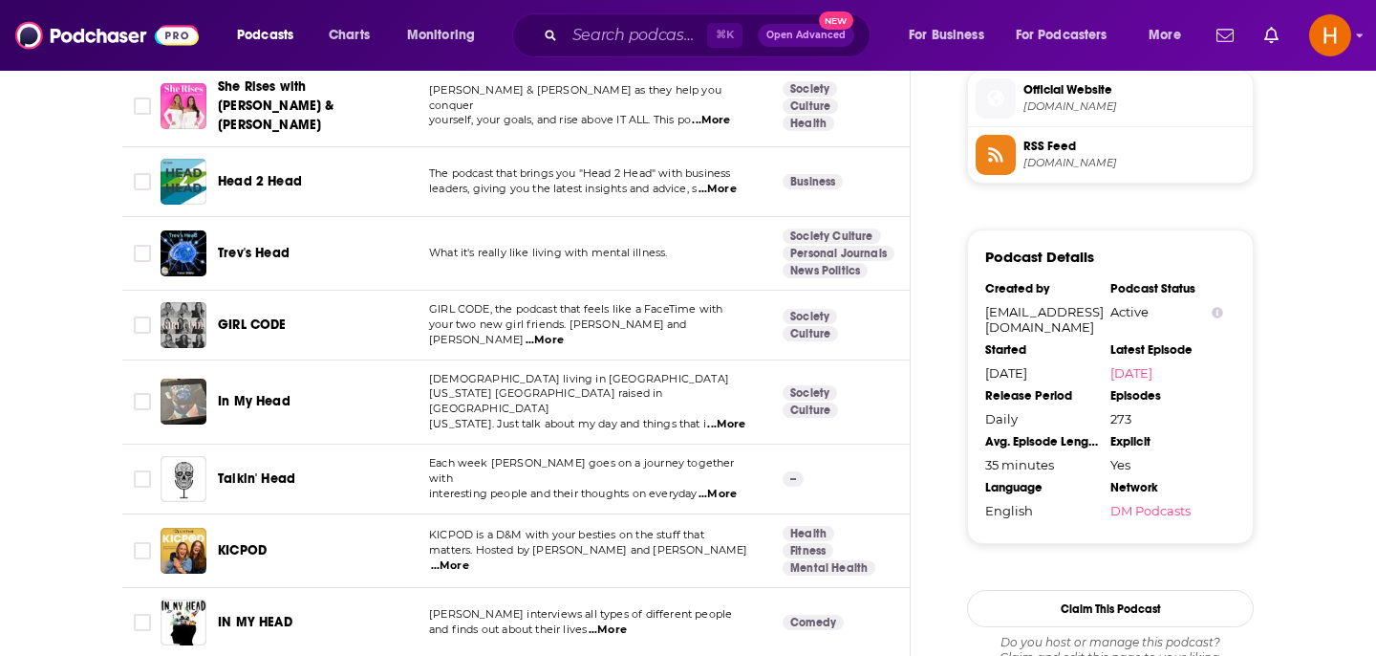
scroll to position [1403, 0]
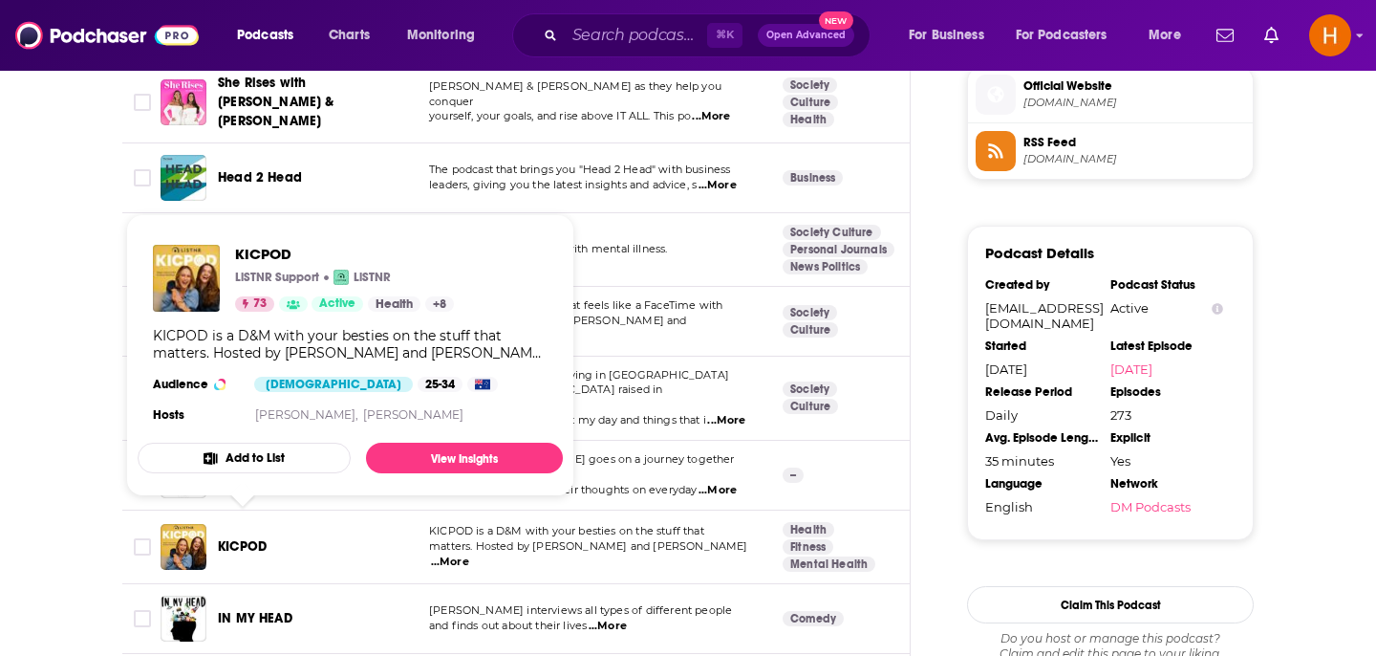
click at [245, 538] on span "KICPOD" at bounding box center [242, 546] width 49 height 16
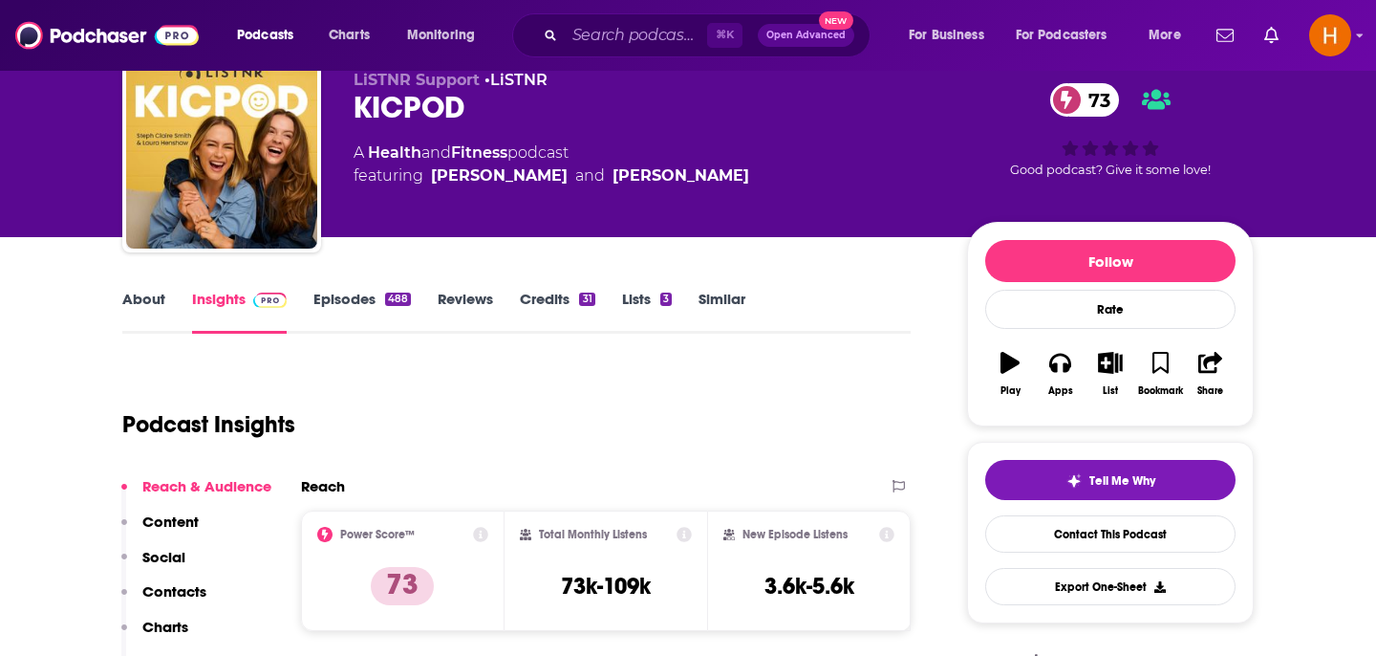
scroll to position [70, 0]
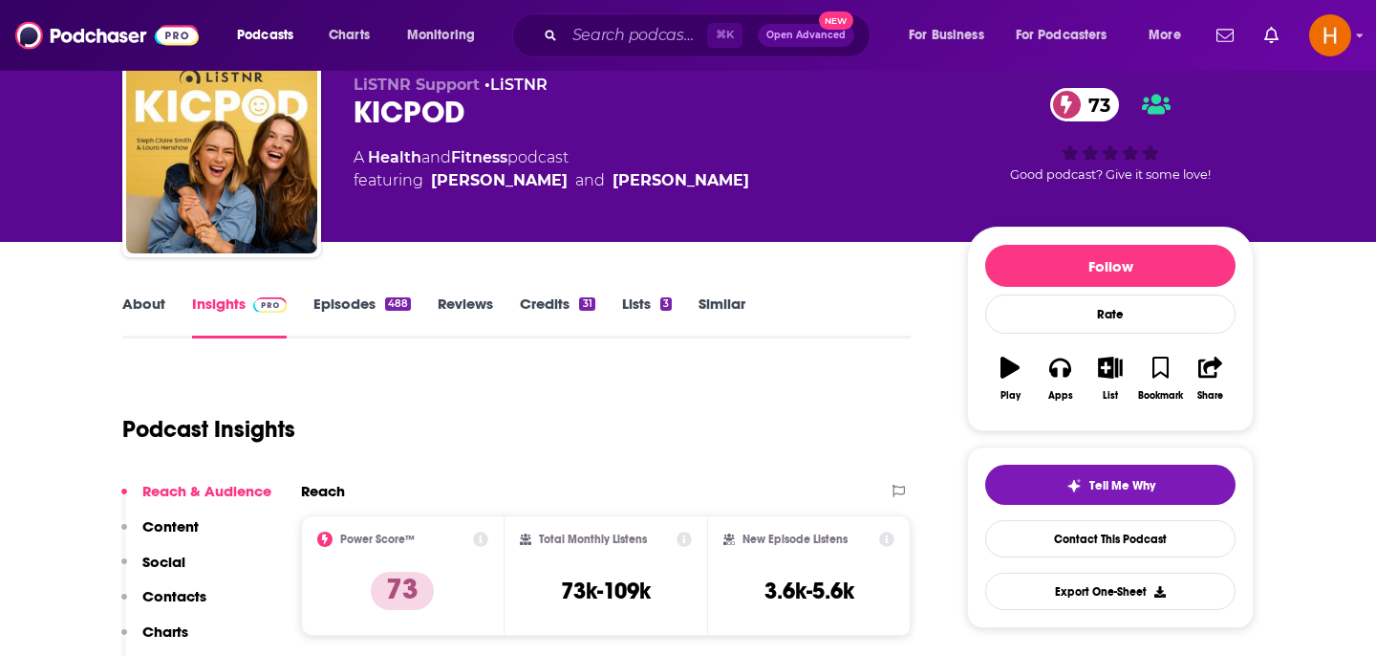
click at [355, 313] on link "Episodes 488" at bounding box center [361, 316] width 97 height 44
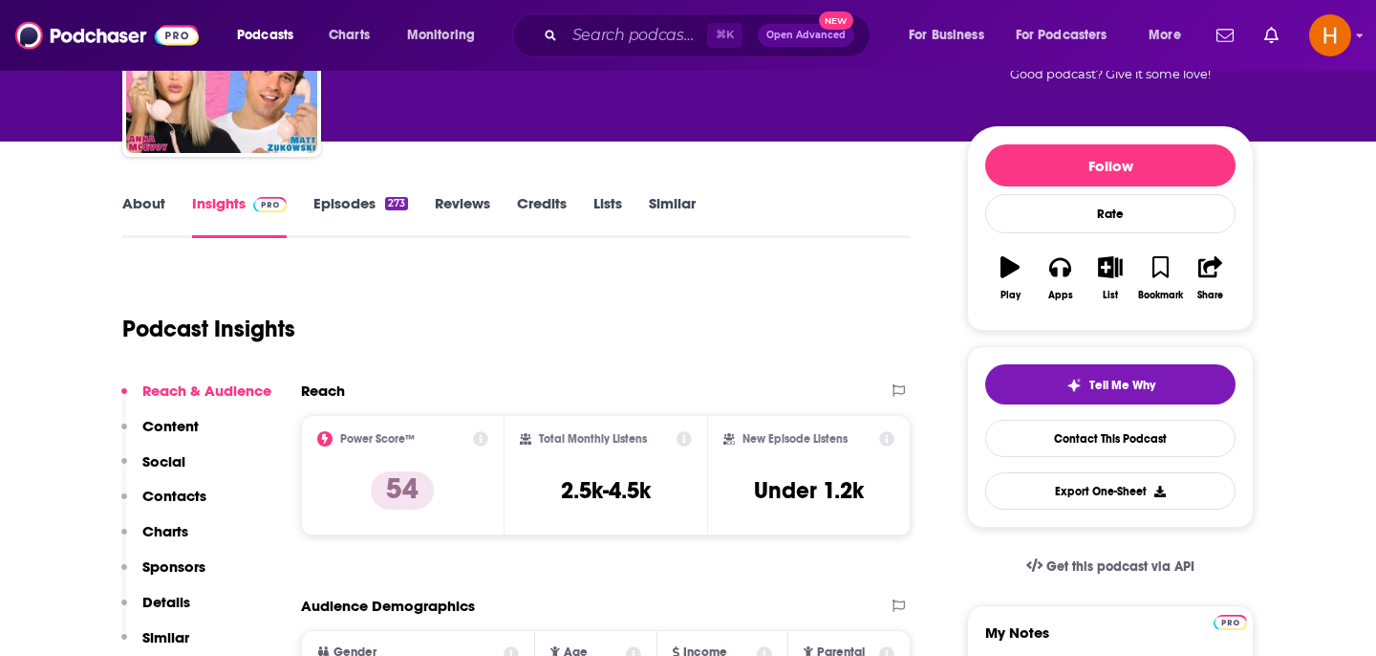
scroll to position [177, 0]
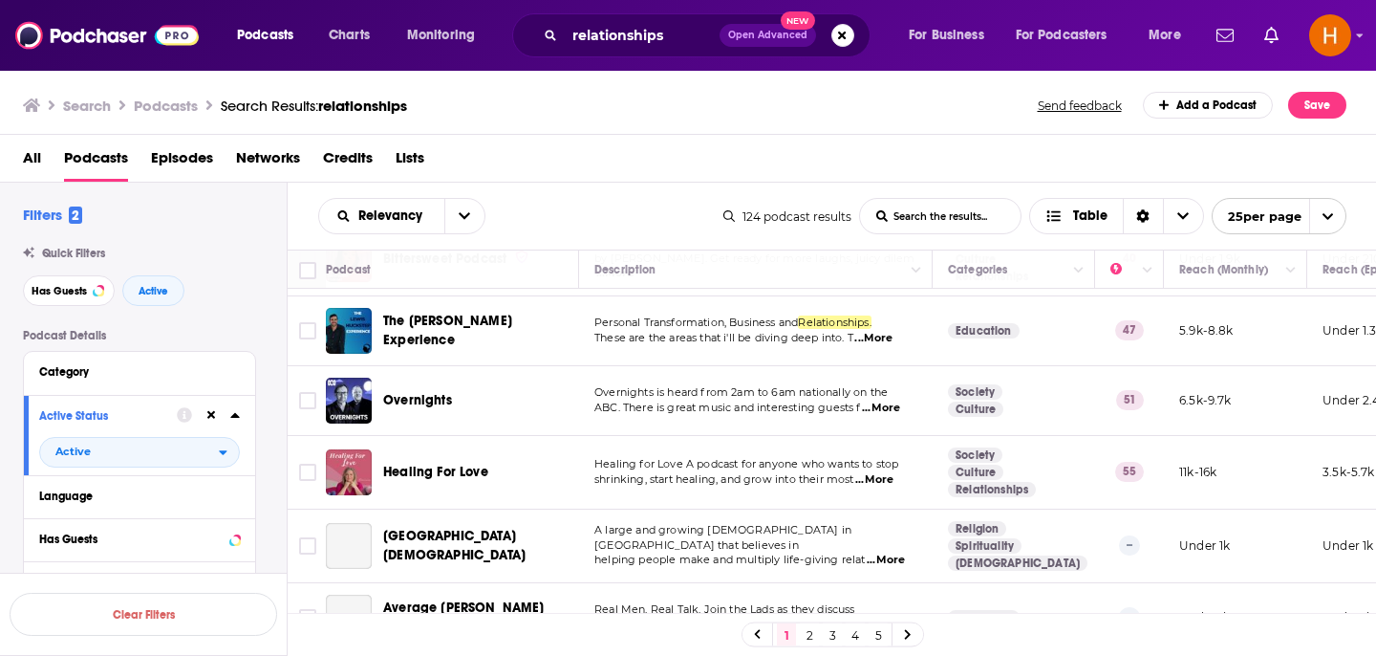
scroll to position [1529, 0]
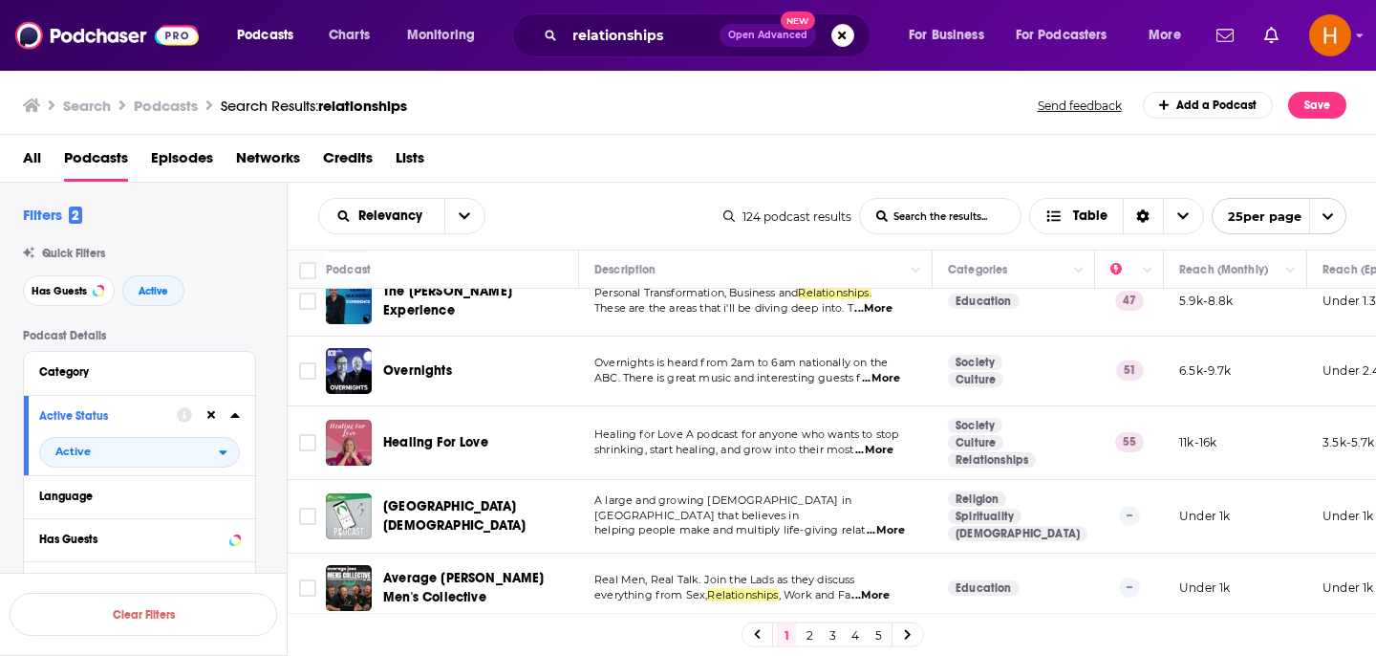
click at [807, 633] on link "2" at bounding box center [809, 634] width 19 height 23
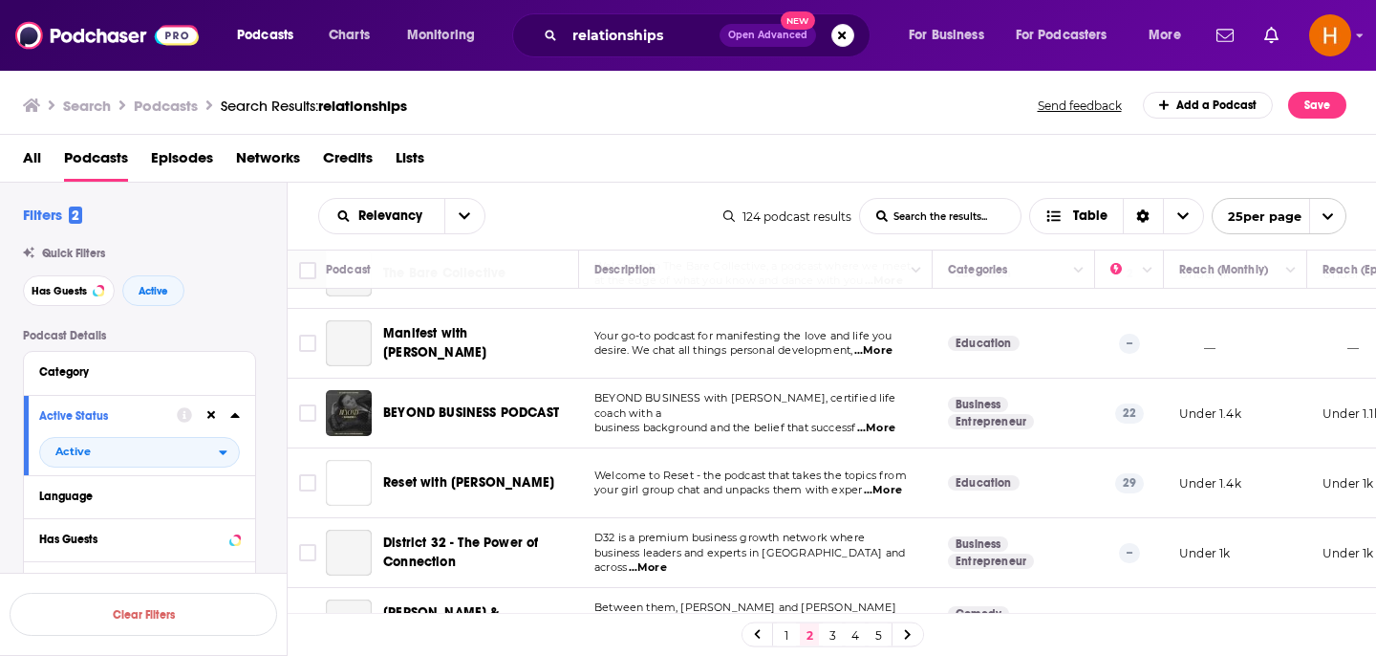
scroll to position [1453, 0]
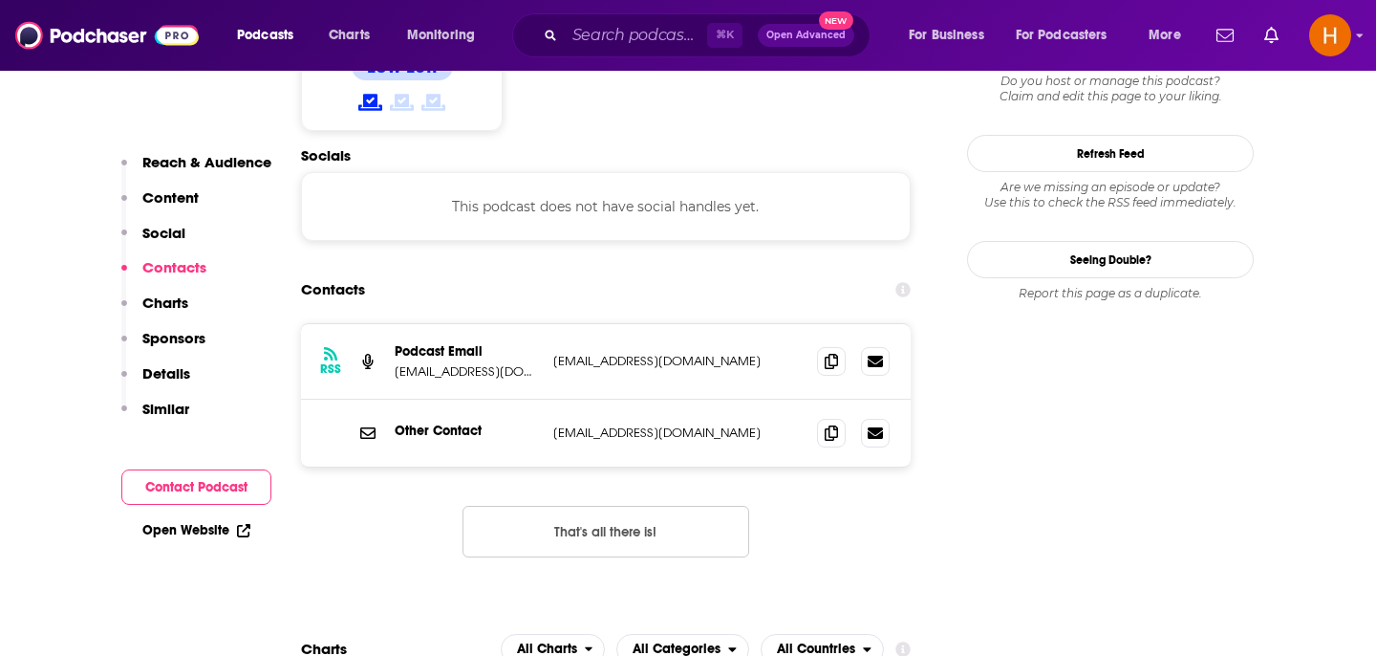
scroll to position [1601, 0]
click at [829, 352] on icon at bounding box center [831, 359] width 13 height 15
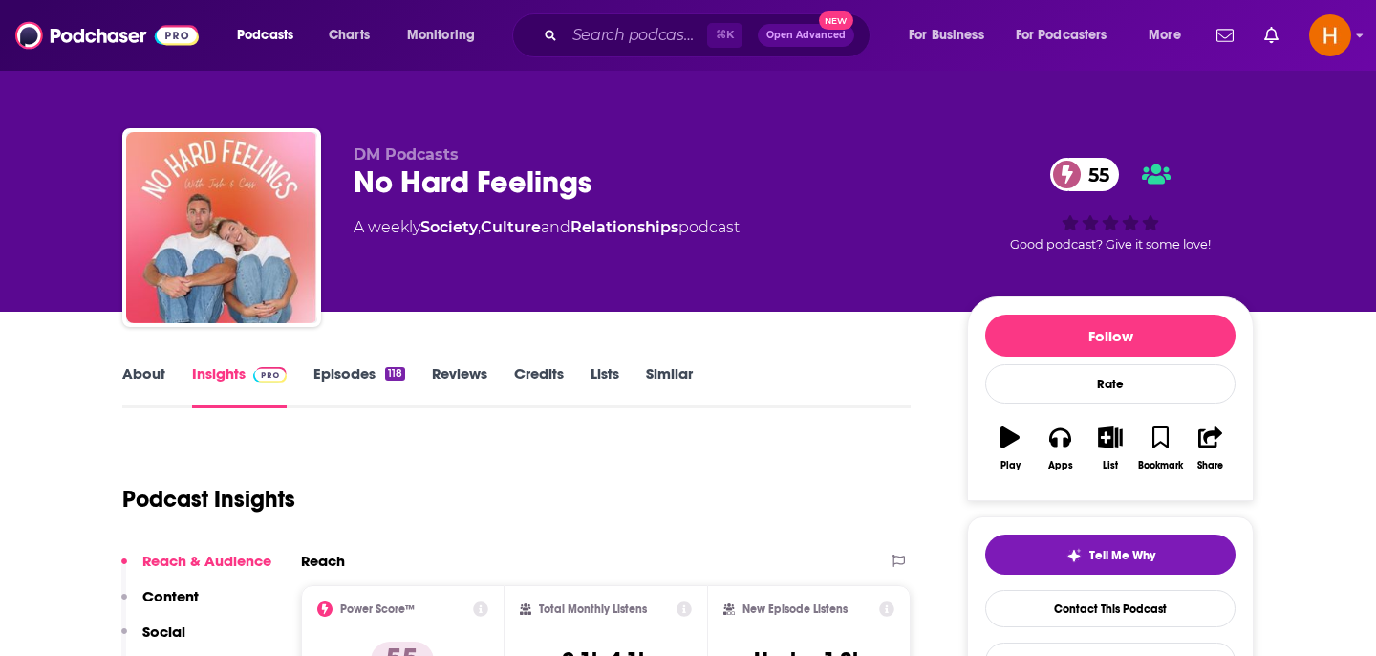
click at [313, 398] on link "Episodes 118" at bounding box center [359, 386] width 92 height 44
